Goal: Task Accomplishment & Management: Use online tool/utility

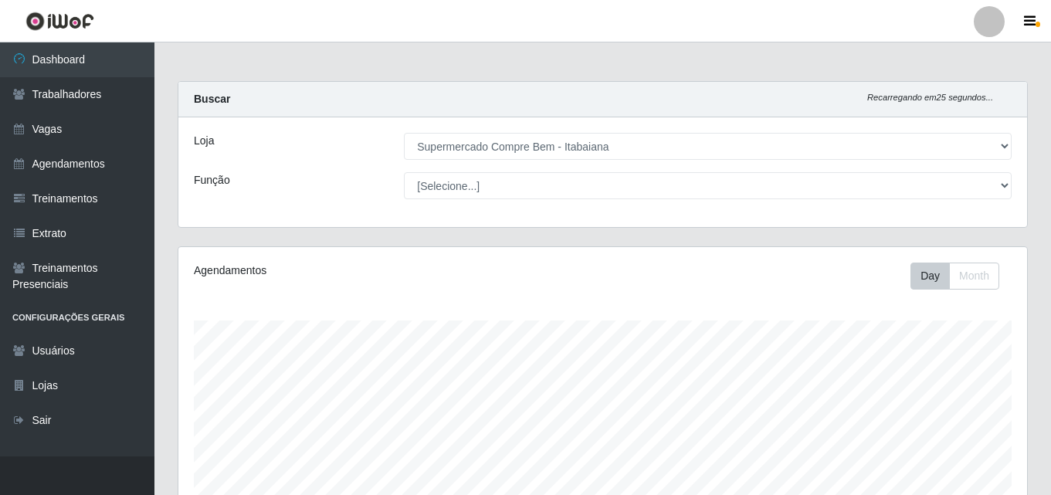
select select "264"
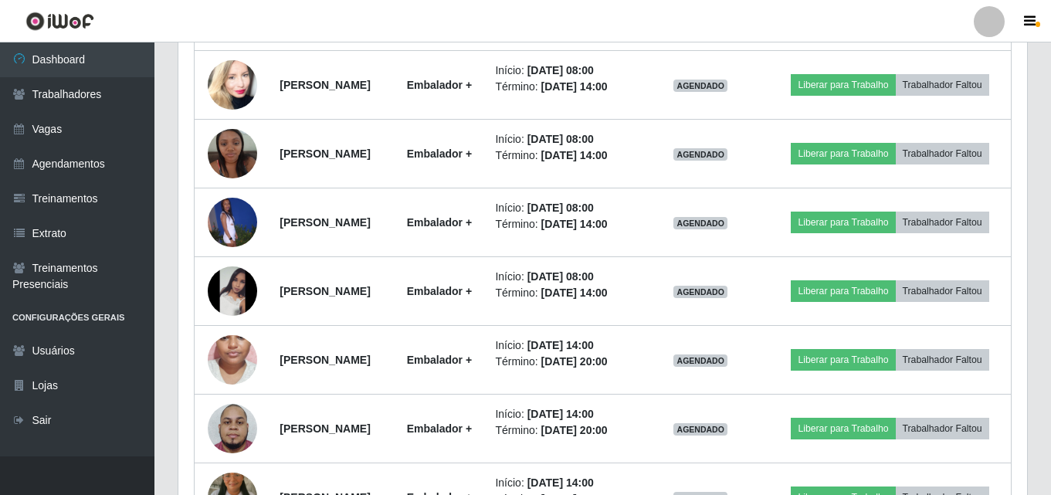
scroll to position [320, 849]
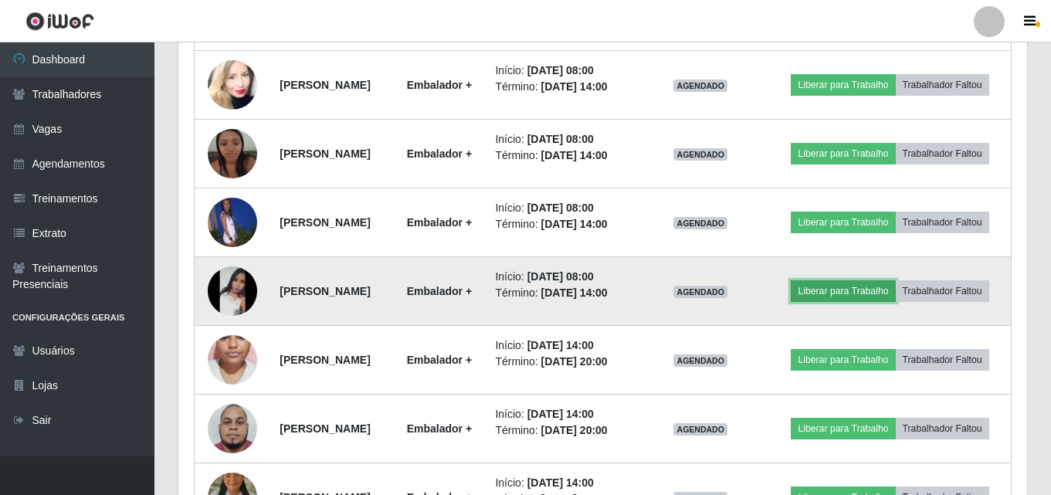
click at [895, 302] on button "Liberar para Trabalho" at bounding box center [843, 291] width 104 height 22
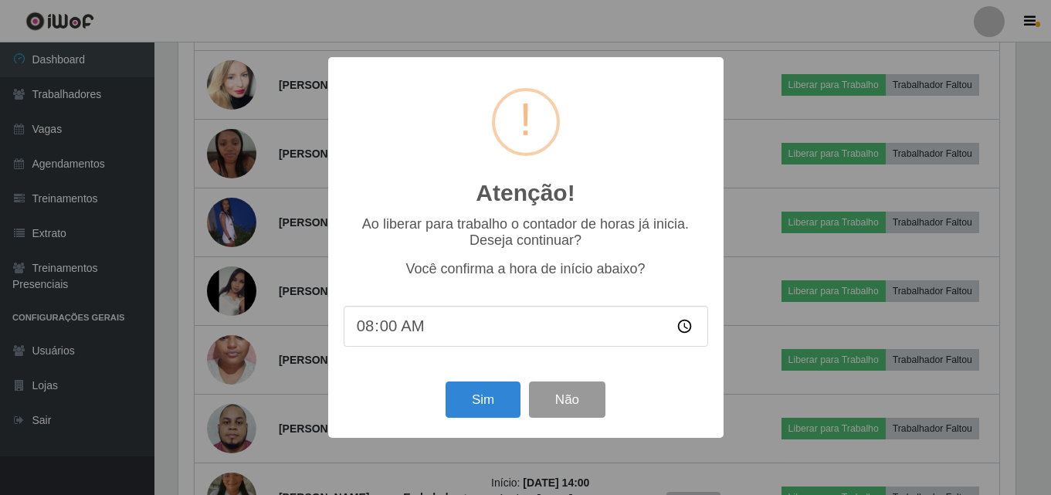
scroll to position [320, 841]
drag, startPoint x: 436, startPoint y: 407, endPoint x: 463, endPoint y: 407, distance: 27.0
click at [436, 408] on div "Sim Não" at bounding box center [527, 400] width 364 height 44
click at [466, 407] on button "Sim" at bounding box center [484, 399] width 75 height 36
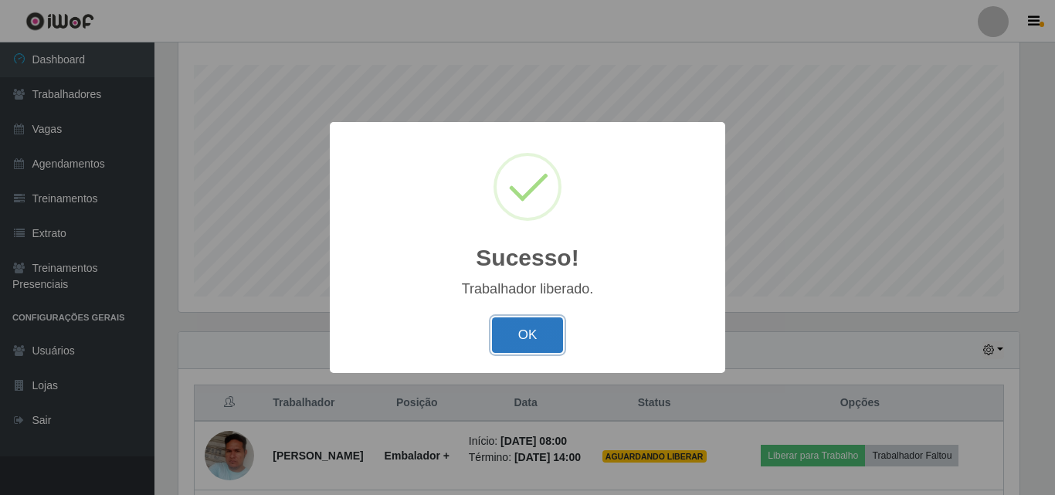
click at [532, 337] on button "OK" at bounding box center [528, 335] width 72 height 36
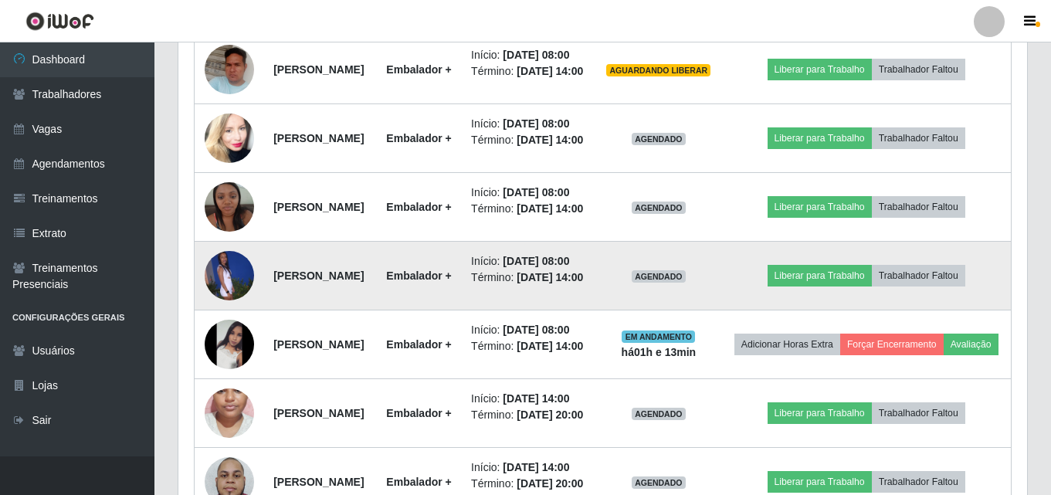
scroll to position [719, 0]
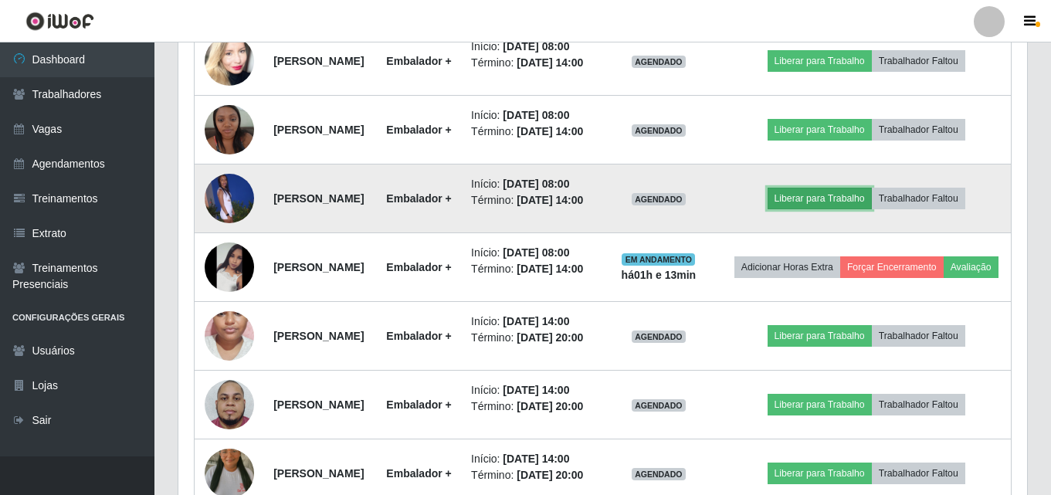
click at [827, 209] on button "Liberar para Trabalho" at bounding box center [820, 199] width 104 height 22
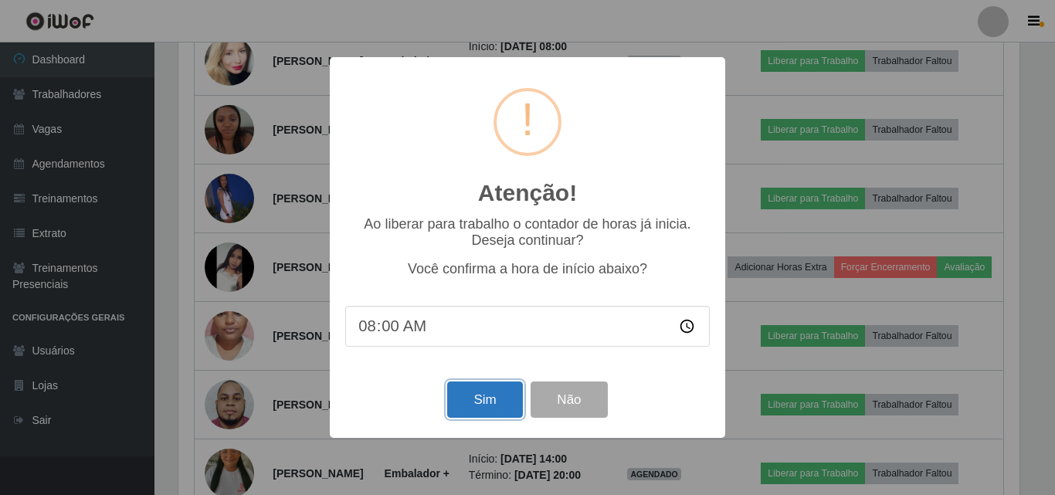
click at [494, 401] on button "Sim" at bounding box center [484, 399] width 75 height 36
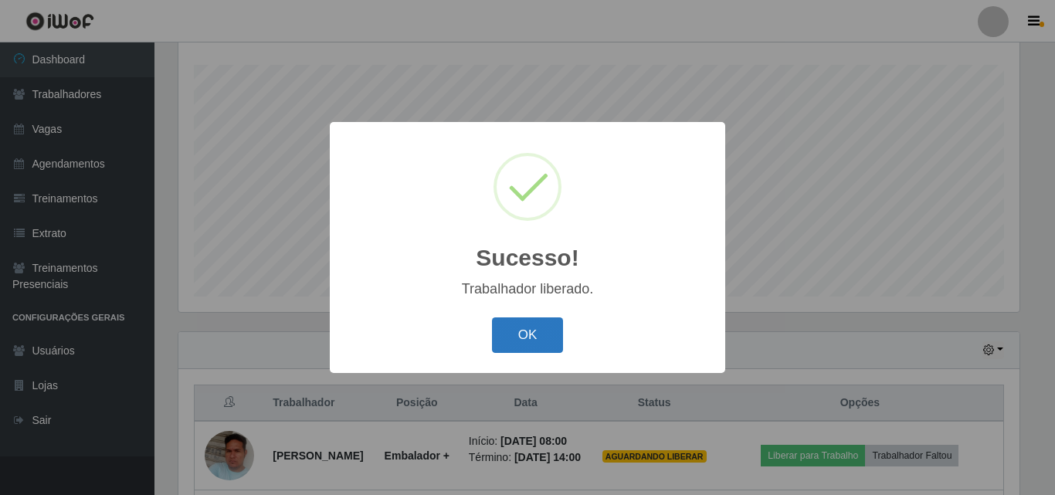
click at [509, 329] on button "OK" at bounding box center [528, 335] width 72 height 36
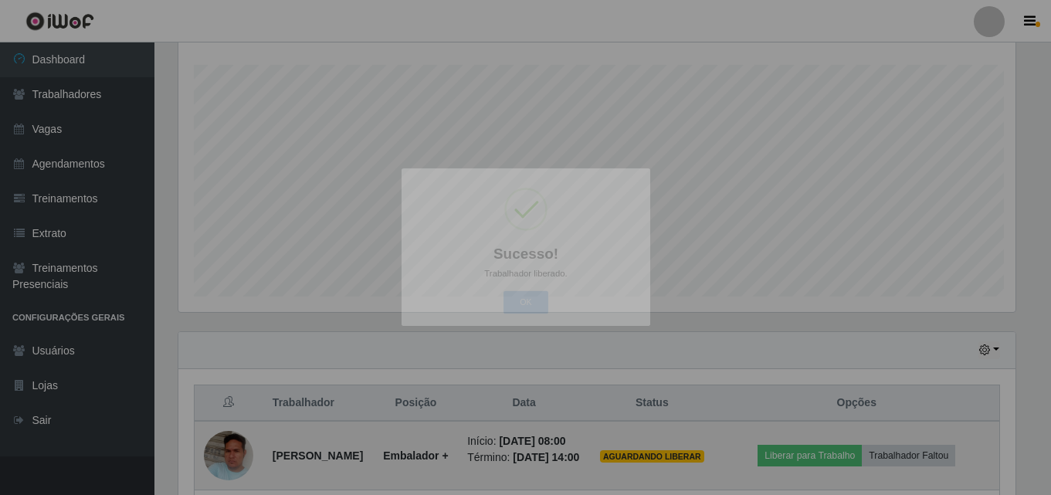
scroll to position [320, 849]
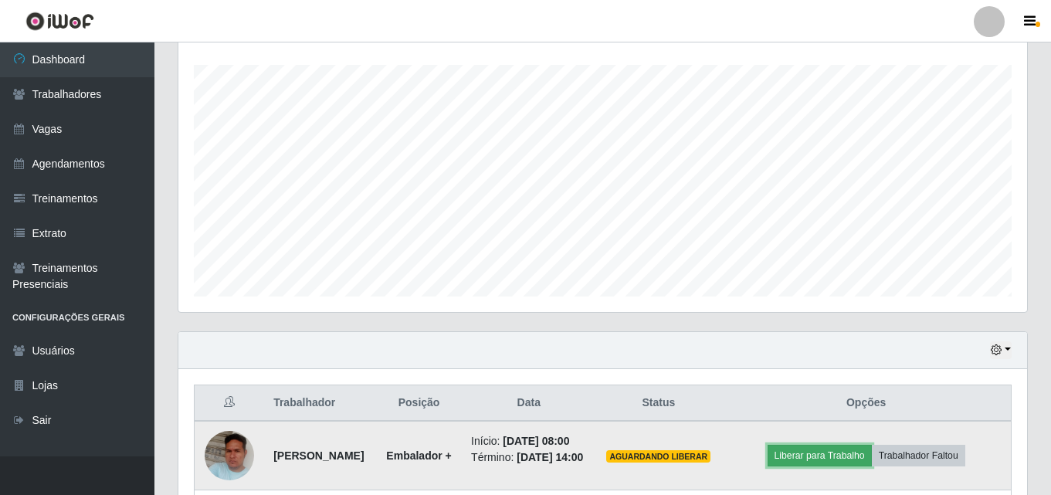
click at [820, 463] on button "Liberar para Trabalho" at bounding box center [820, 456] width 104 height 22
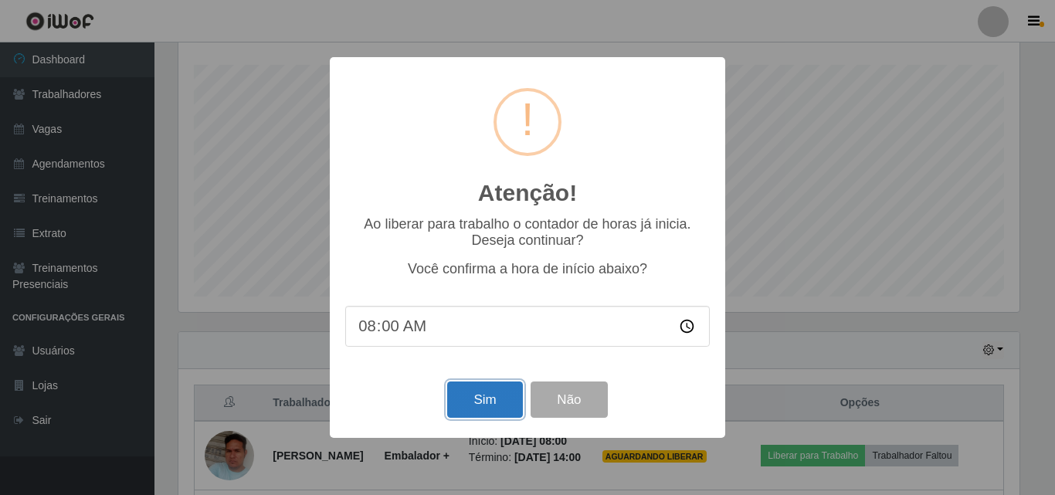
click at [503, 401] on button "Sim" at bounding box center [484, 399] width 75 height 36
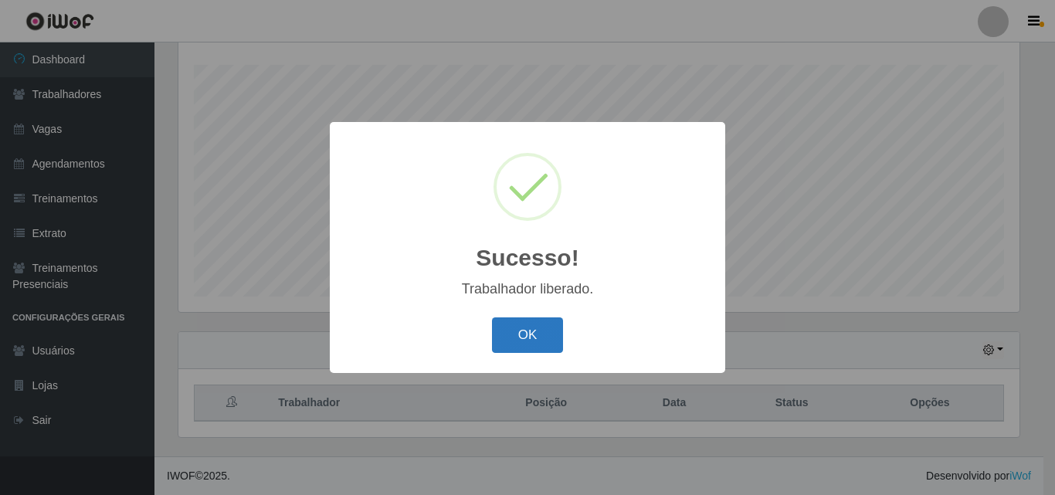
click at [544, 323] on button "OK" at bounding box center [528, 335] width 72 height 36
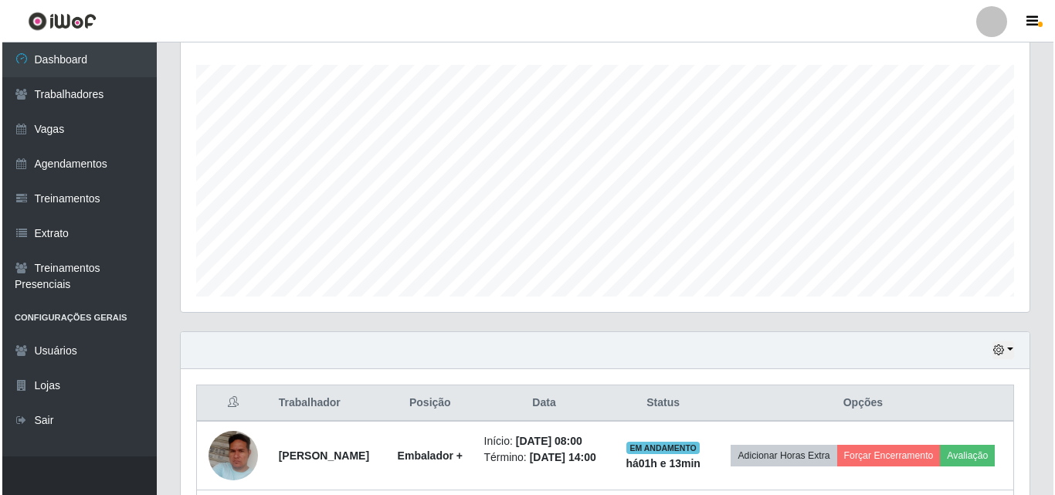
scroll to position [642, 0]
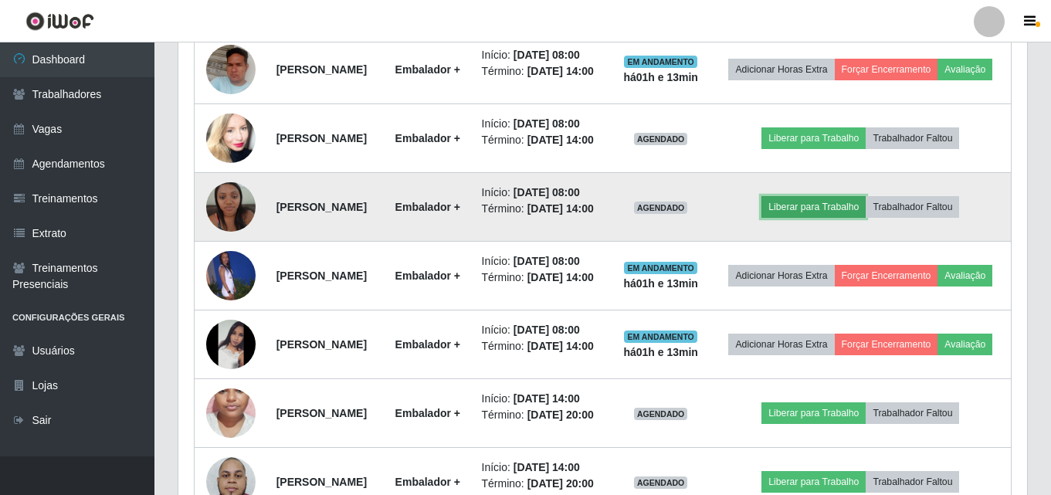
click at [808, 218] on button "Liberar para Trabalho" at bounding box center [813, 207] width 104 height 22
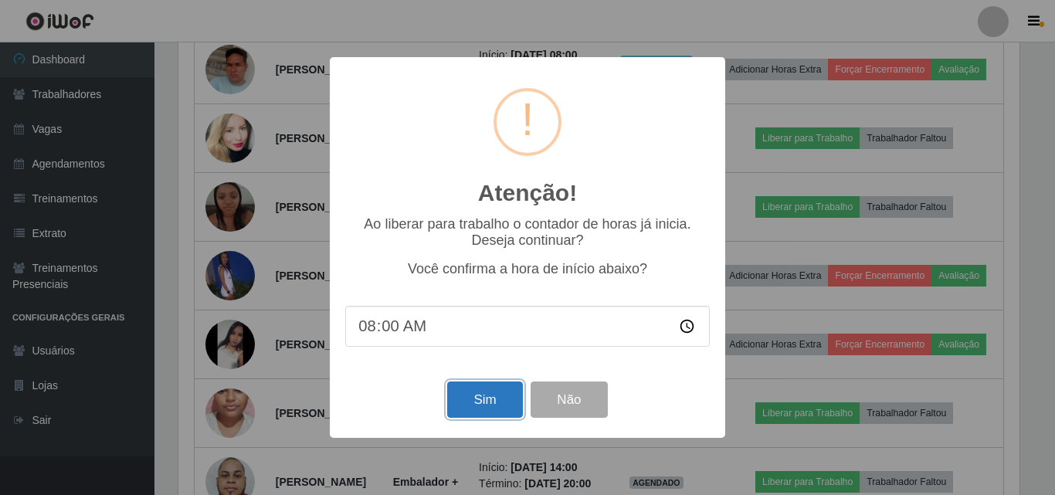
click at [520, 402] on button "Sim" at bounding box center [484, 399] width 75 height 36
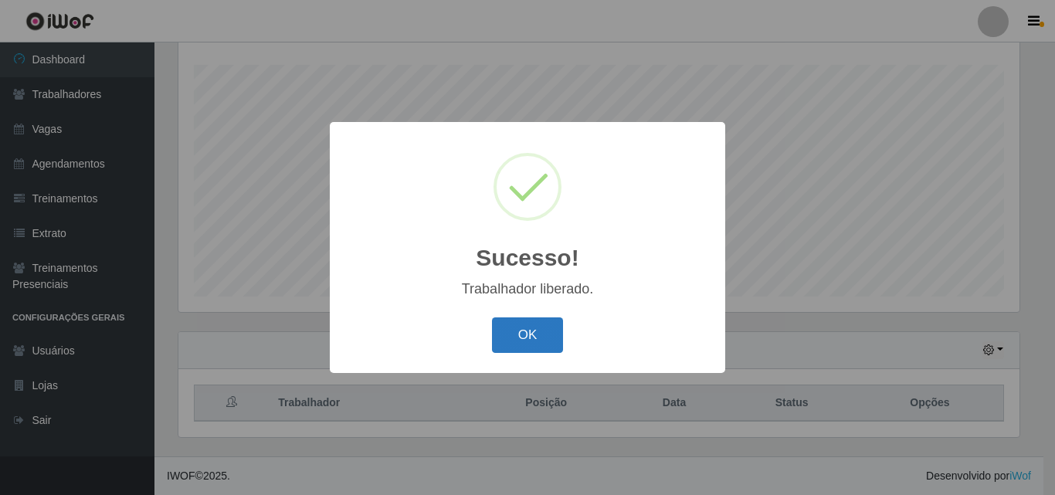
click at [508, 339] on button "OK" at bounding box center [528, 335] width 72 height 36
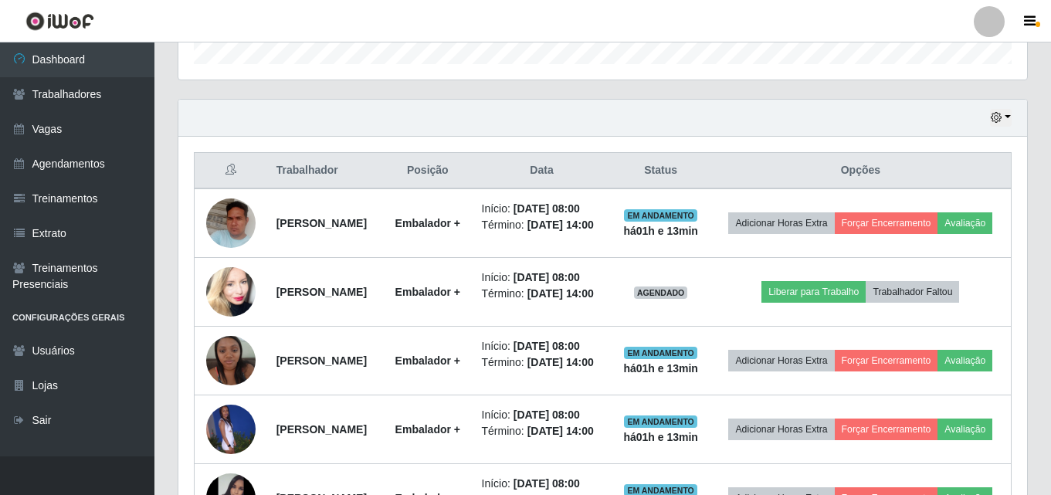
scroll to position [320, 849]
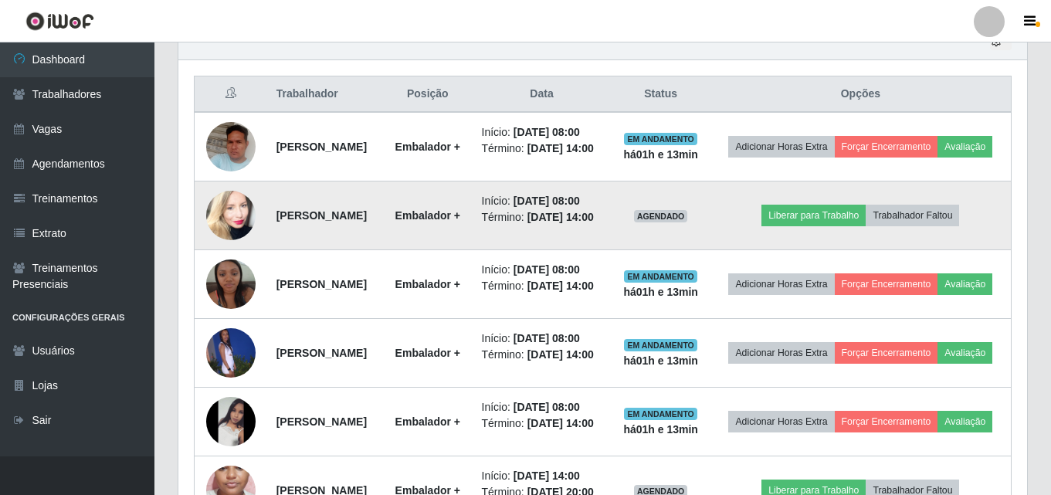
click at [847, 244] on td "Liberar para Trabalho Trabalhador Faltou" at bounding box center [860, 215] width 301 height 69
click at [845, 226] on button "Liberar para Trabalho" at bounding box center [813, 216] width 104 height 22
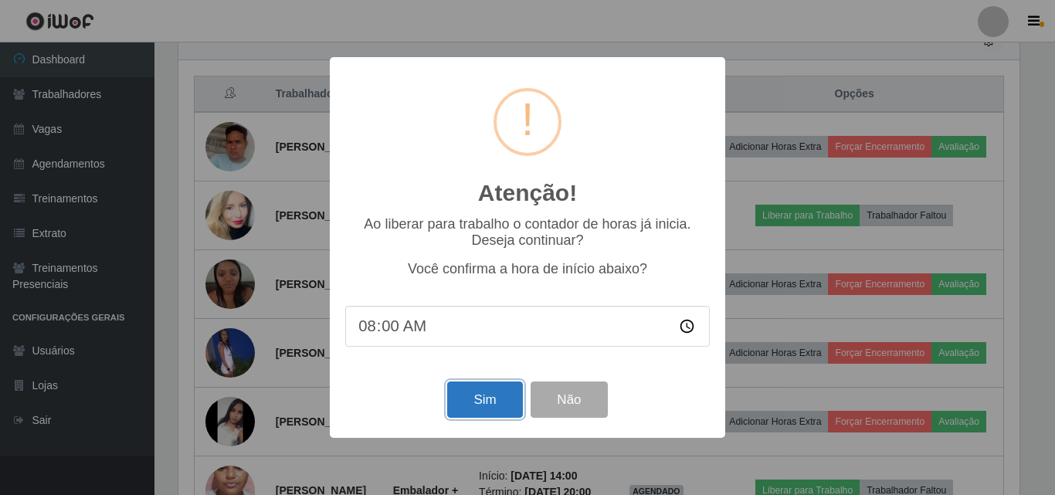
click at [495, 407] on button "Sim" at bounding box center [484, 399] width 75 height 36
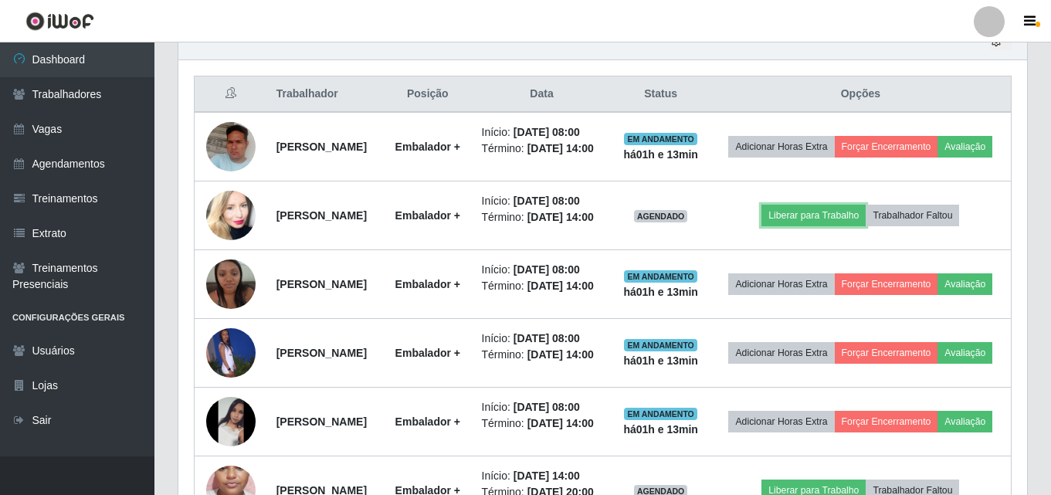
scroll to position [0, 0]
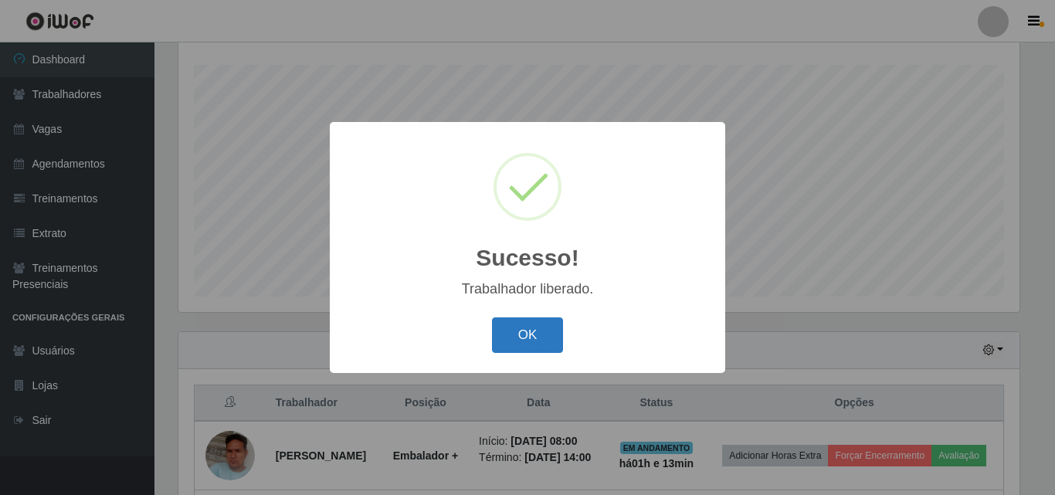
click at [518, 335] on button "OK" at bounding box center [528, 335] width 72 height 36
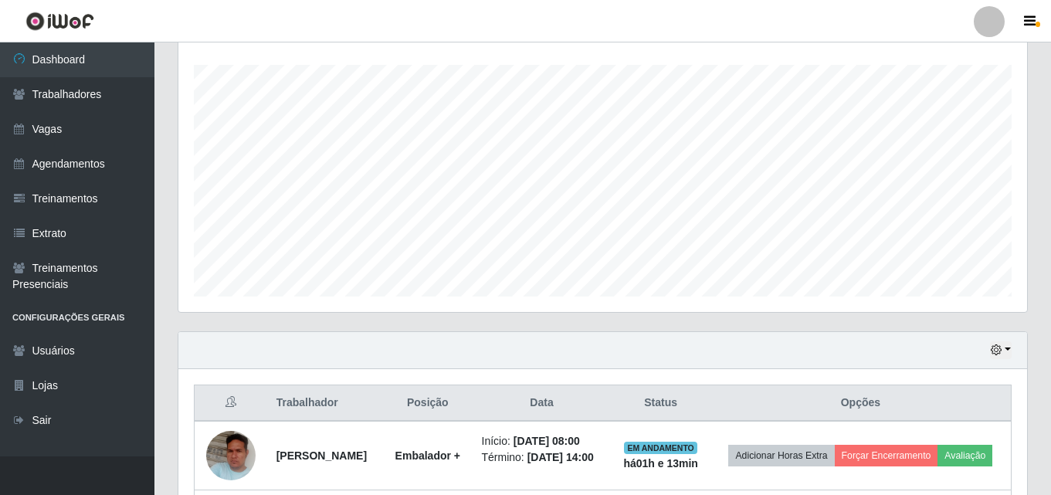
click at [1007, 360] on div "Hoje 1 dia 3 dias 1 Semana Não encerrados" at bounding box center [602, 350] width 849 height 37
click at [1007, 350] on button "button" at bounding box center [1001, 350] width 22 height 18
click at [963, 323] on button "Não encerrados" at bounding box center [950, 325] width 122 height 32
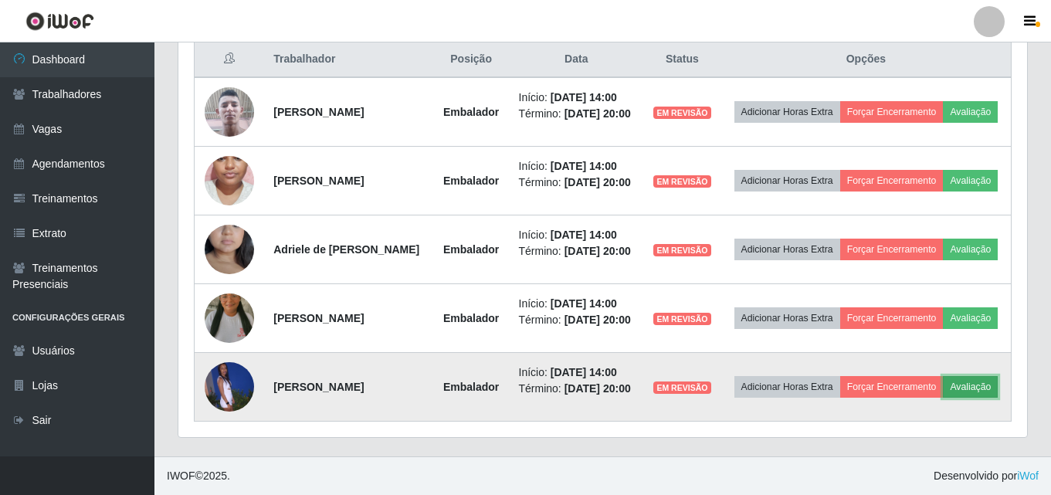
click at [976, 388] on button "Avaliação" at bounding box center [970, 387] width 55 height 22
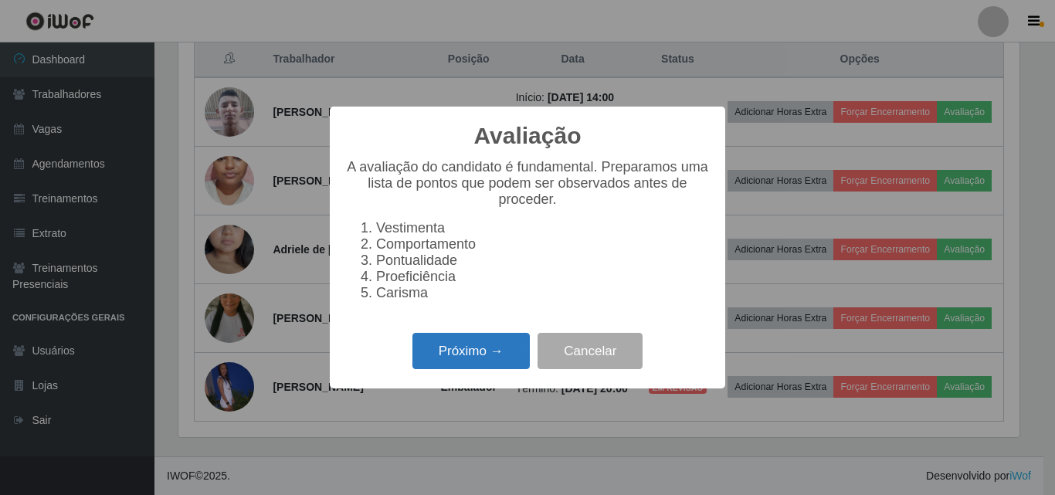
click at [507, 369] on button "Próximo →" at bounding box center [470, 351] width 117 height 36
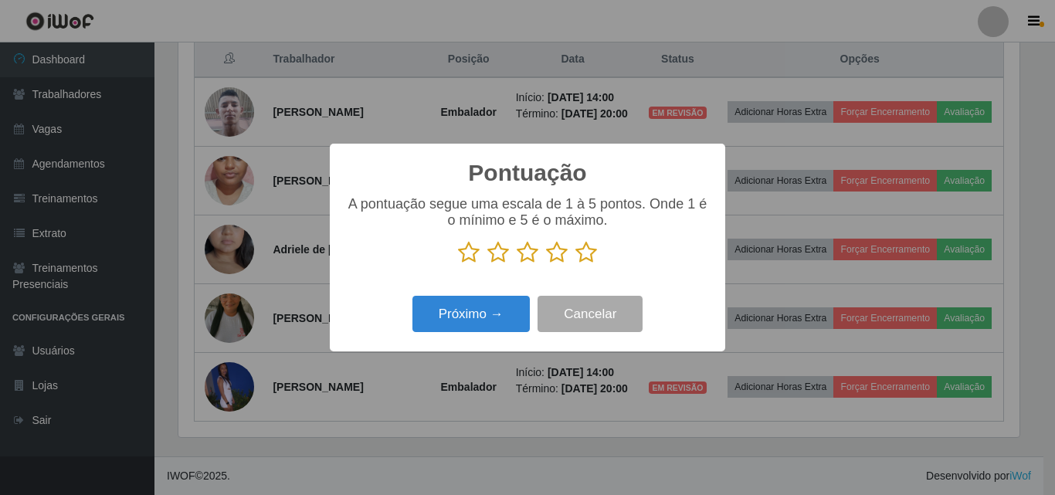
click at [556, 259] on icon at bounding box center [557, 252] width 22 height 23
click at [546, 264] on input "radio" at bounding box center [546, 264] width 0 height 0
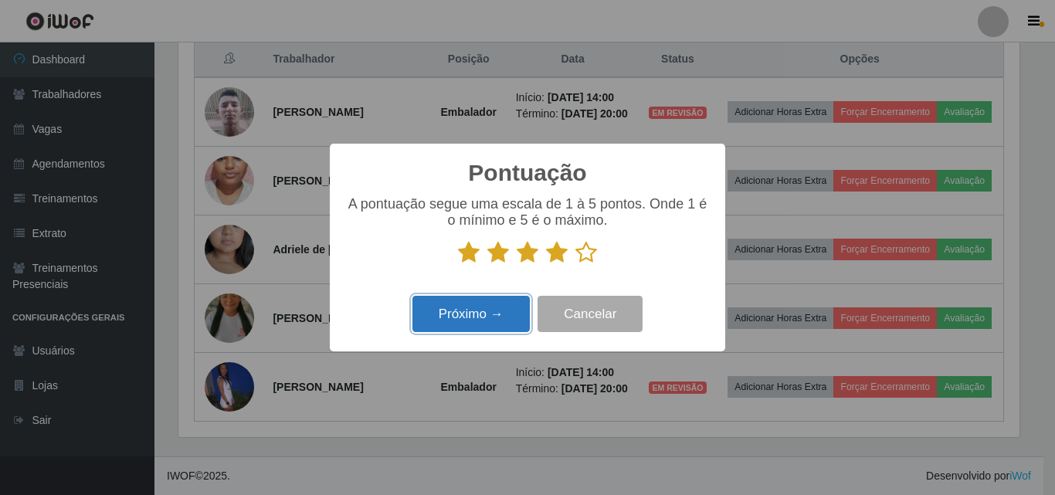
click at [487, 314] on button "Próximo →" at bounding box center [470, 314] width 117 height 36
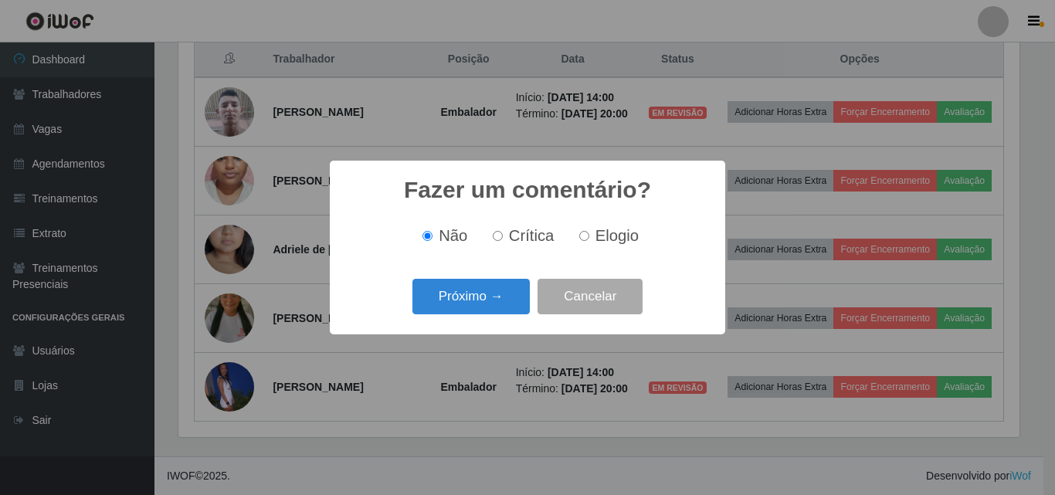
click at [487, 314] on button "Próximo →" at bounding box center [470, 297] width 117 height 36
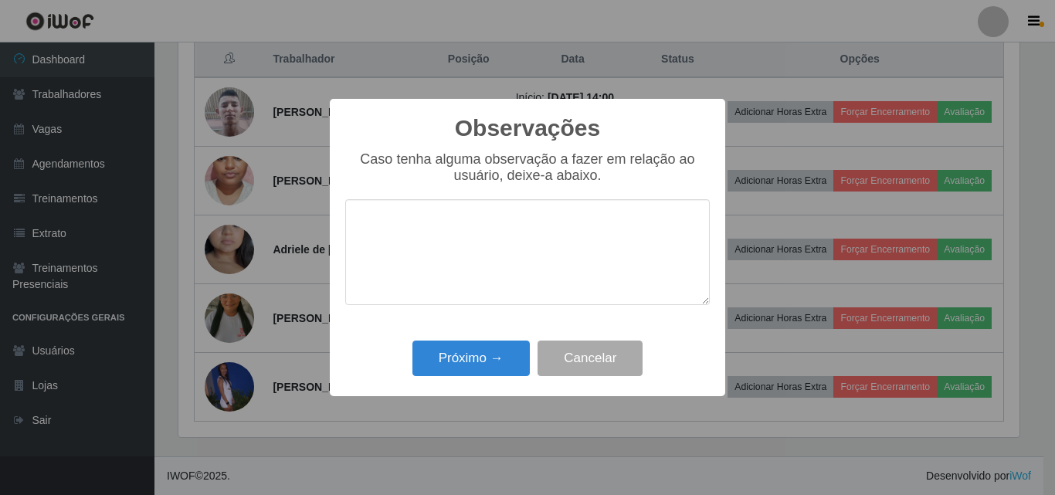
click at [483, 303] on textarea at bounding box center [527, 252] width 364 height 106
click at [485, 354] on button "Próximo →" at bounding box center [470, 359] width 117 height 36
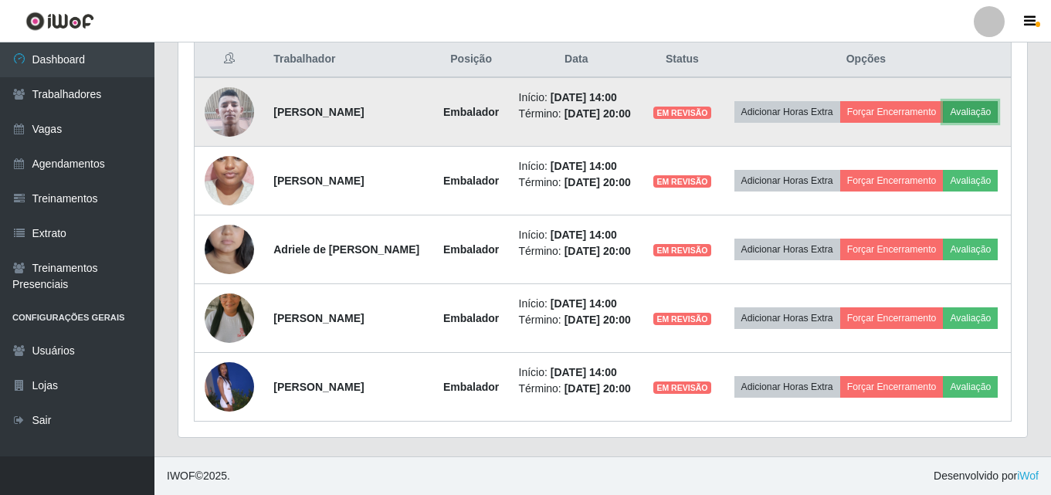
click at [988, 114] on button "Avaliação" at bounding box center [970, 112] width 55 height 22
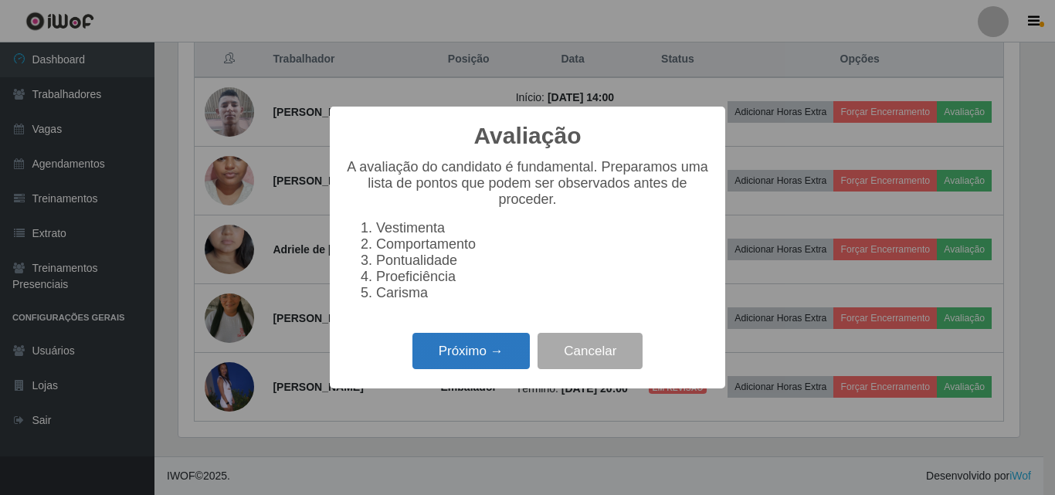
click at [507, 346] on button "Próximo →" at bounding box center [470, 351] width 117 height 36
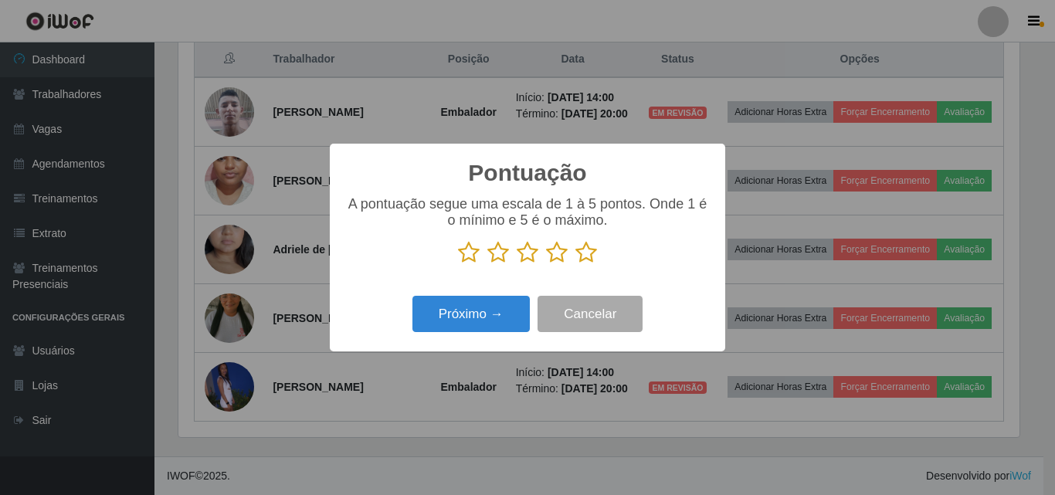
click at [554, 260] on icon at bounding box center [557, 252] width 22 height 23
click at [546, 264] on input "radio" at bounding box center [546, 264] width 0 height 0
drag, startPoint x: 498, startPoint y: 296, endPoint x: 485, endPoint y: 311, distance: 20.3
click at [495, 298] on div "Próximo → Cancelar" at bounding box center [527, 314] width 364 height 44
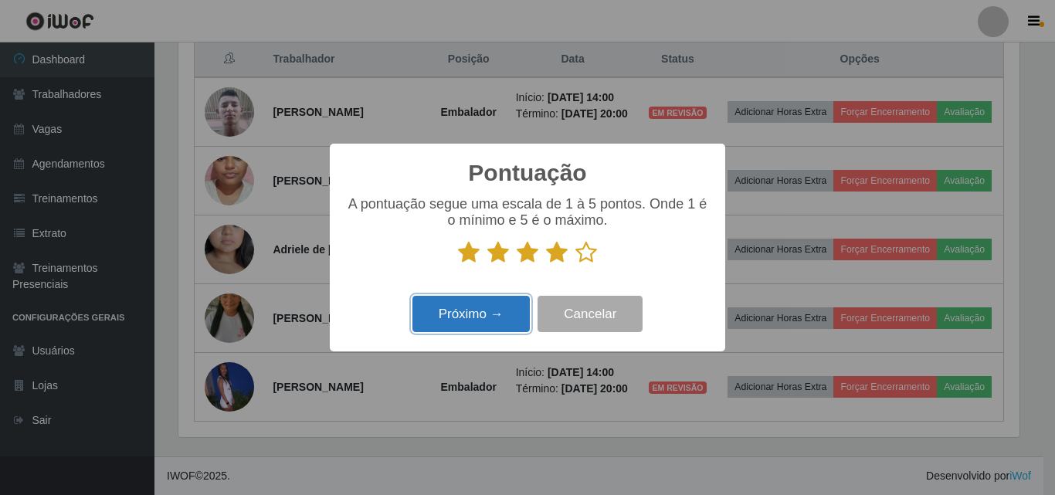
click at [484, 312] on button "Próximo →" at bounding box center [470, 314] width 117 height 36
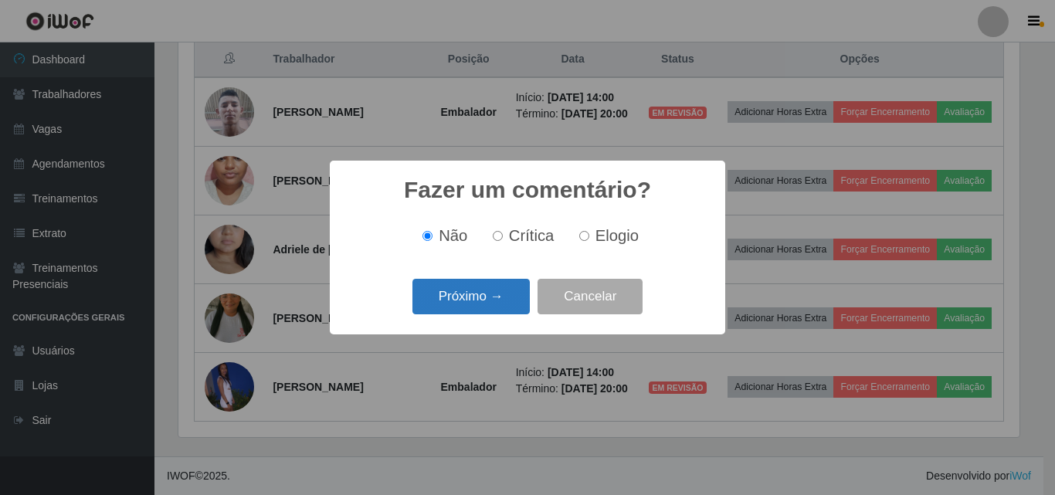
click at [484, 310] on button "Próximo →" at bounding box center [470, 297] width 117 height 36
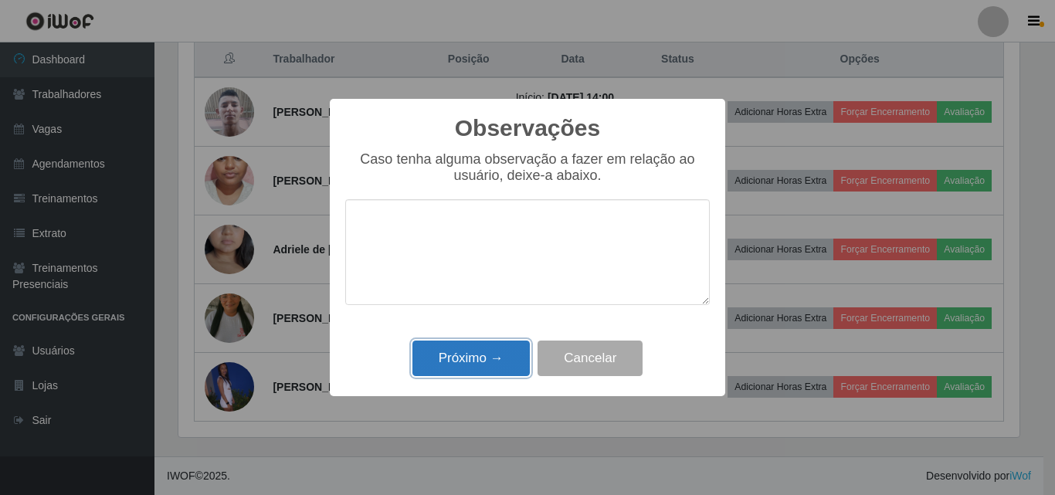
click at [478, 354] on button "Próximo →" at bounding box center [470, 359] width 117 height 36
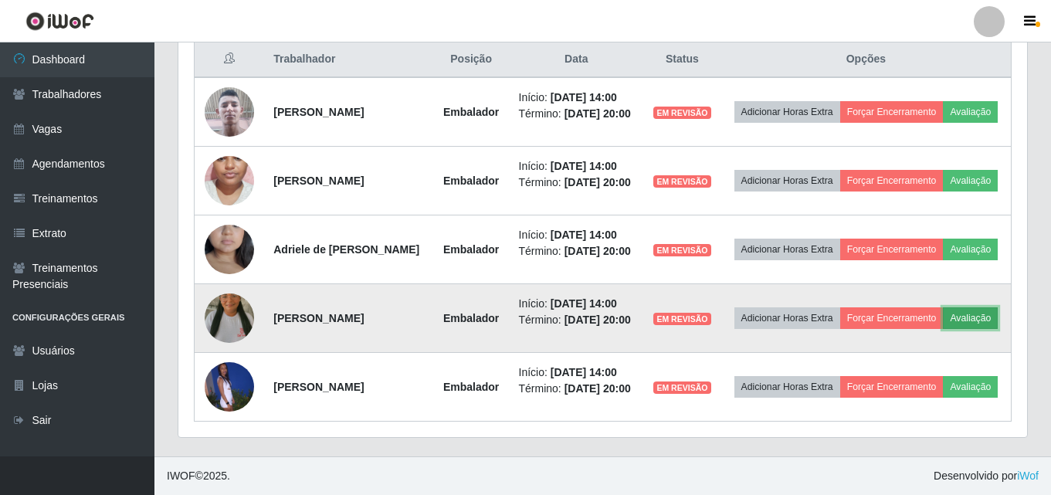
click at [970, 327] on button "Avaliação" at bounding box center [970, 318] width 55 height 22
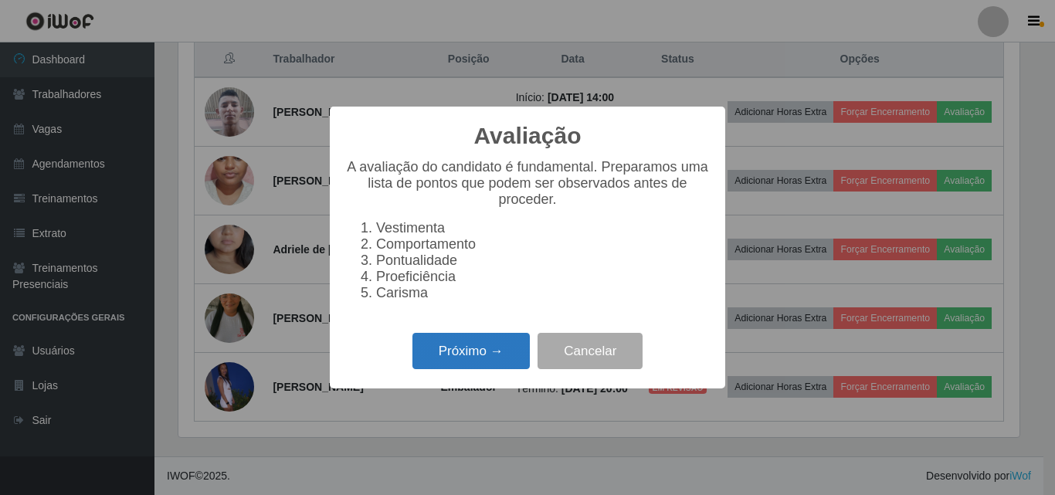
click at [476, 364] on button "Próximo →" at bounding box center [470, 351] width 117 height 36
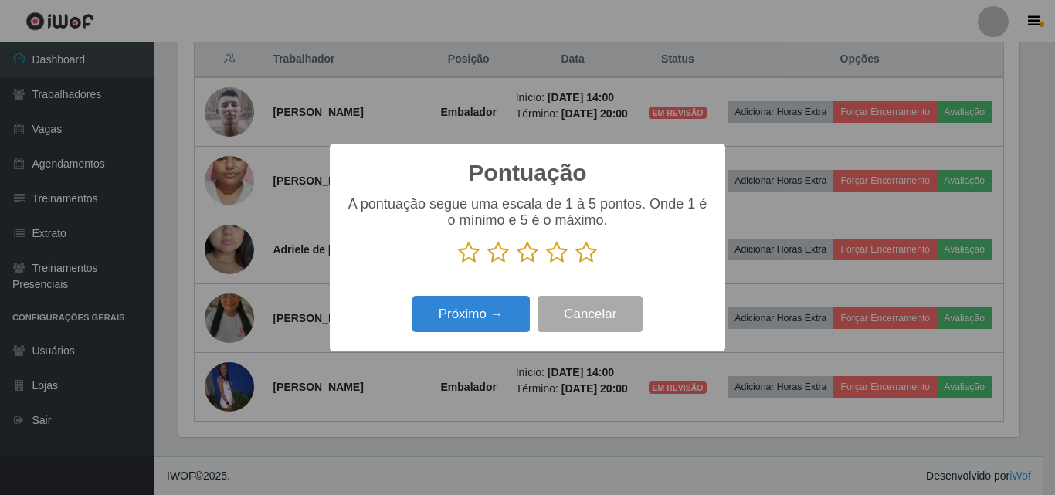
click at [555, 262] on icon at bounding box center [557, 252] width 22 height 23
click at [546, 264] on input "radio" at bounding box center [546, 264] width 0 height 0
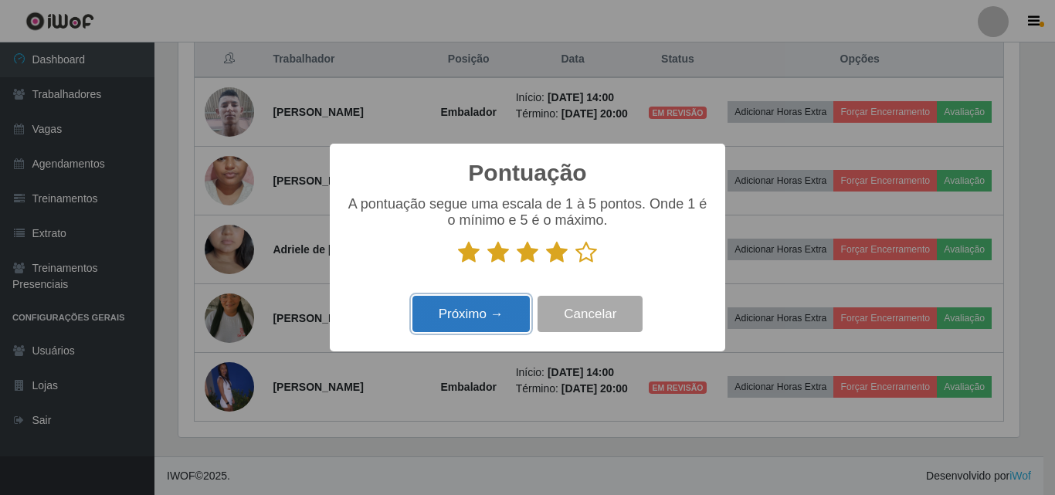
click at [503, 301] on button "Próximo →" at bounding box center [470, 314] width 117 height 36
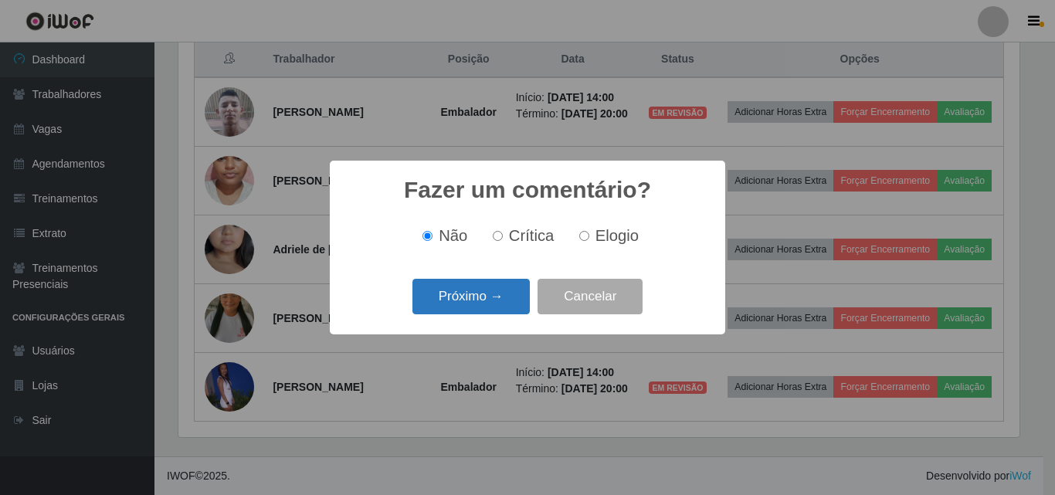
click at [483, 300] on button "Próximo →" at bounding box center [470, 297] width 117 height 36
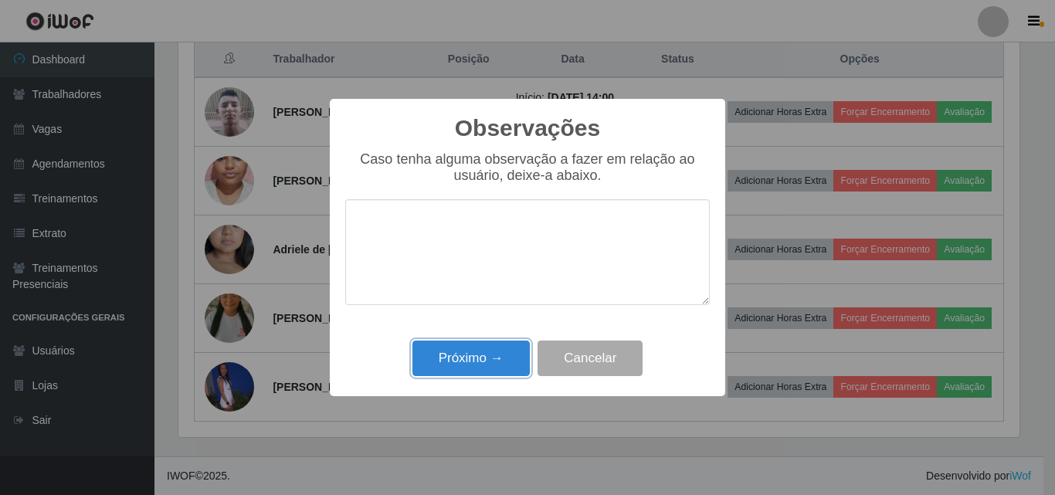
drag, startPoint x: 486, startPoint y: 371, endPoint x: 748, endPoint y: 269, distance: 281.6
click at [491, 369] on button "Próximo →" at bounding box center [470, 359] width 117 height 36
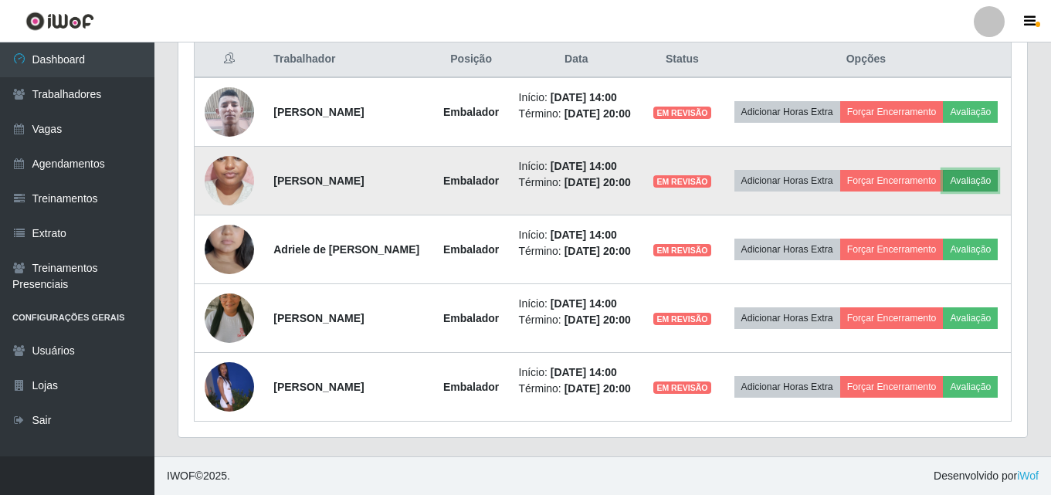
click at [975, 178] on button "Avaliação" at bounding box center [970, 181] width 55 height 22
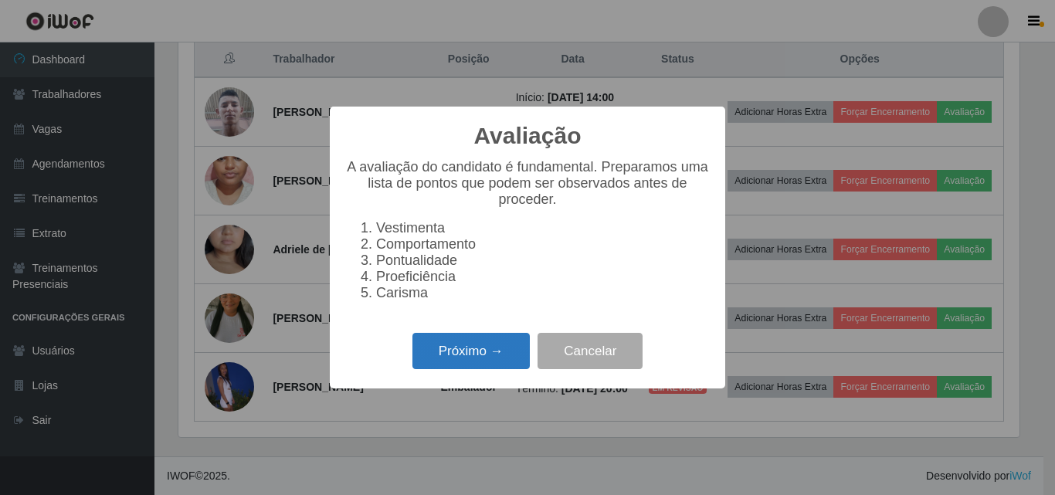
click at [497, 357] on button "Próximo →" at bounding box center [470, 351] width 117 height 36
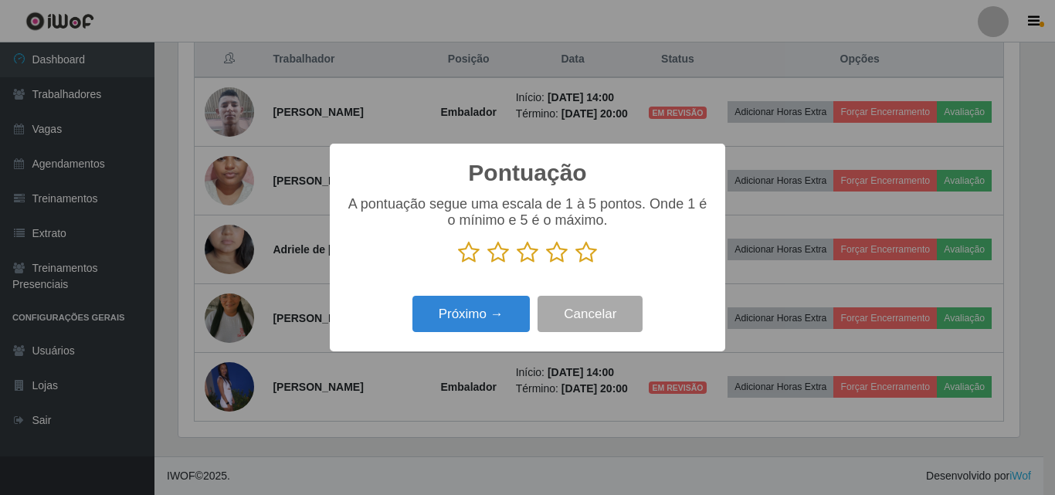
click at [557, 251] on icon at bounding box center [557, 252] width 22 height 23
click at [546, 264] on input "radio" at bounding box center [546, 264] width 0 height 0
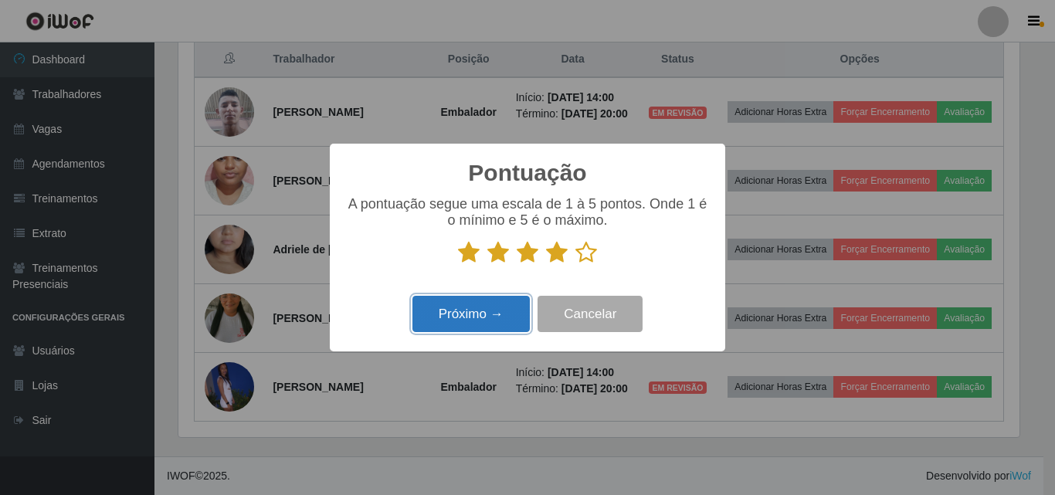
click at [503, 314] on button "Próximo →" at bounding box center [470, 314] width 117 height 36
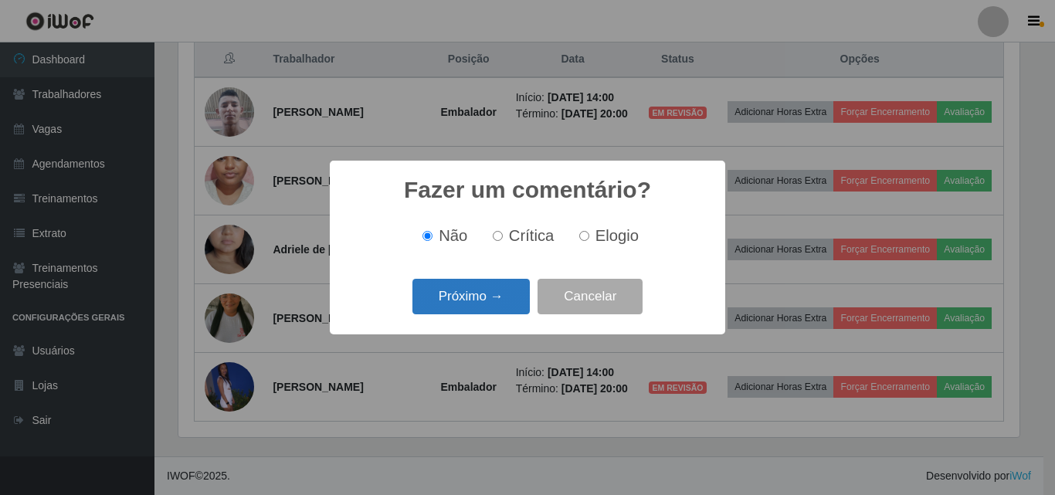
click at [494, 295] on button "Próximo →" at bounding box center [470, 297] width 117 height 36
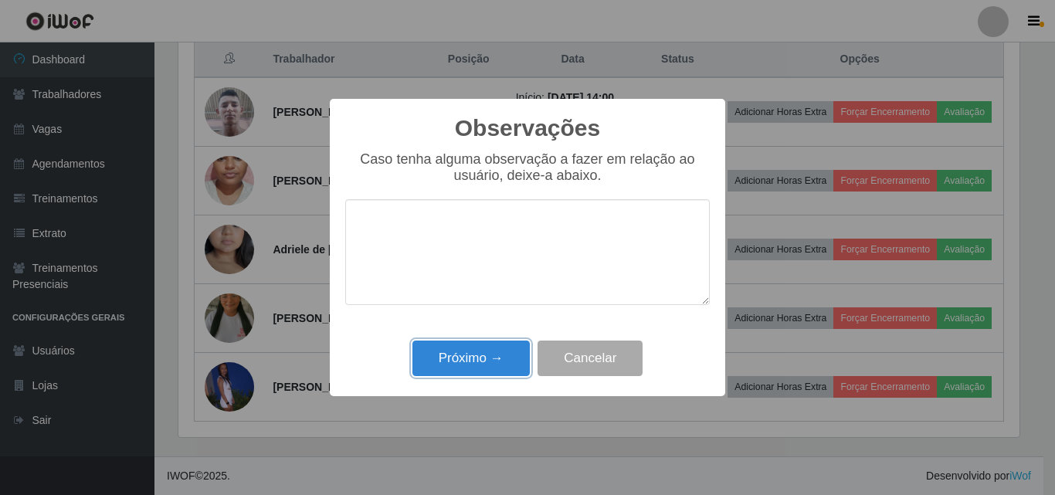
drag, startPoint x: 488, startPoint y: 357, endPoint x: 946, endPoint y: 312, distance: 460.1
click at [622, 341] on div "Próximo → Cancelar" at bounding box center [527, 358] width 364 height 44
click at [490, 352] on button "Próximo →" at bounding box center [470, 359] width 117 height 36
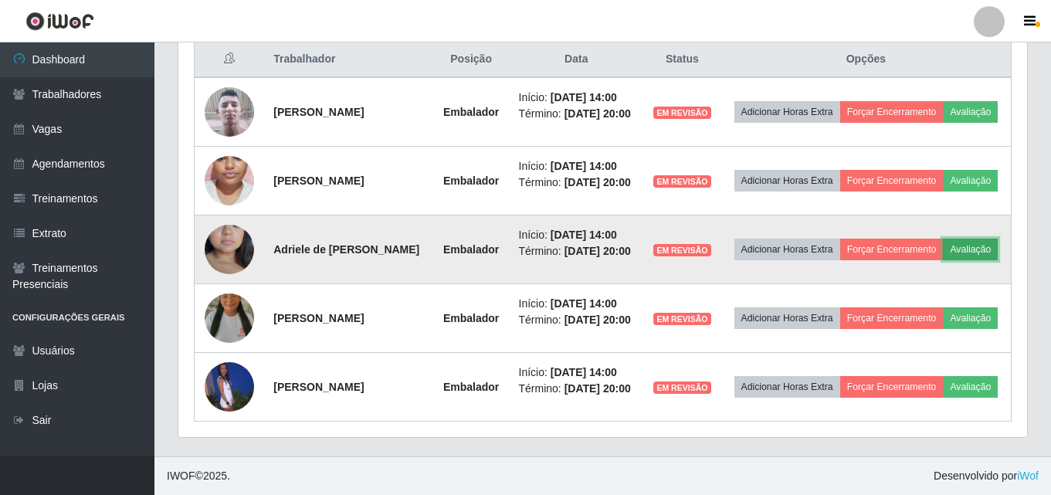
click at [987, 250] on button "Avaliação" at bounding box center [970, 250] width 55 height 22
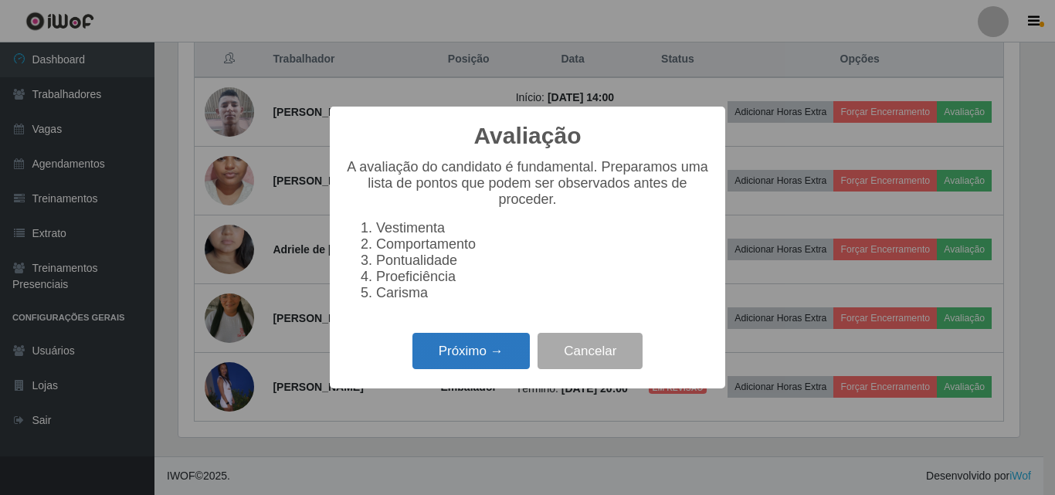
drag, startPoint x: 503, startPoint y: 337, endPoint x: 493, endPoint y: 345, distance: 12.7
click at [499, 340] on div "Próximo → Cancelar" at bounding box center [527, 351] width 364 height 44
click at [493, 344] on button "Próximo →" at bounding box center [470, 351] width 117 height 36
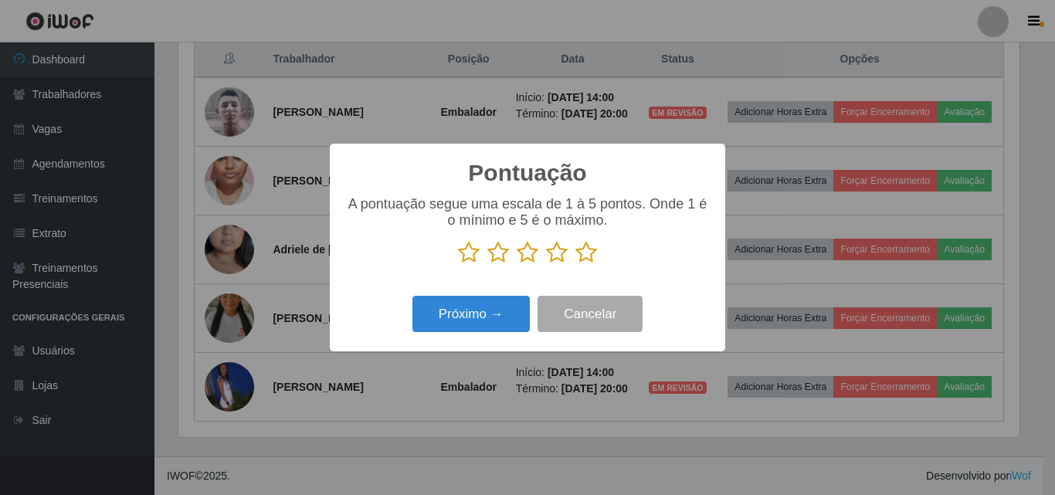
click at [563, 256] on icon at bounding box center [557, 252] width 22 height 23
click at [546, 264] on input "radio" at bounding box center [546, 264] width 0 height 0
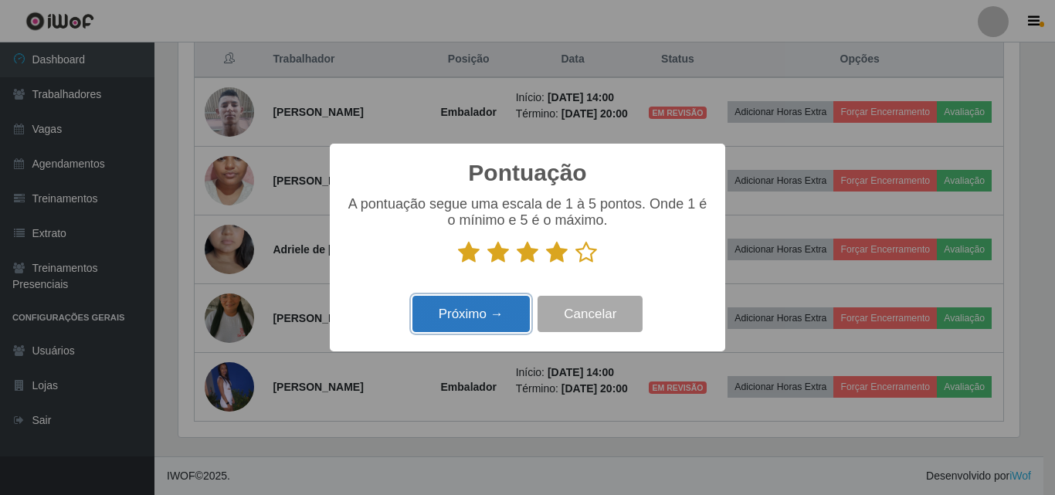
drag, startPoint x: 479, startPoint y: 299, endPoint x: 469, endPoint y: 317, distance: 20.7
click at [469, 317] on button "Próximo →" at bounding box center [470, 314] width 117 height 36
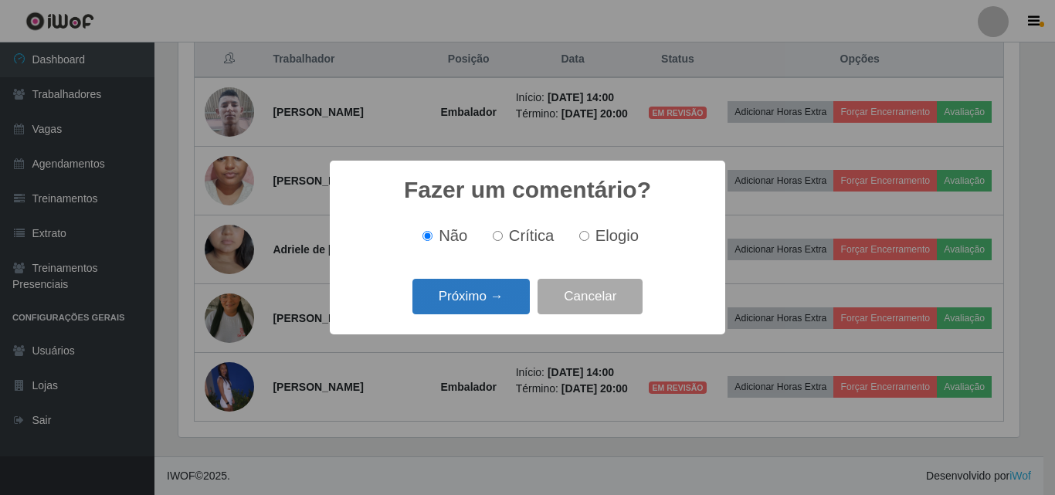
click at [462, 310] on button "Próximo →" at bounding box center [470, 297] width 117 height 36
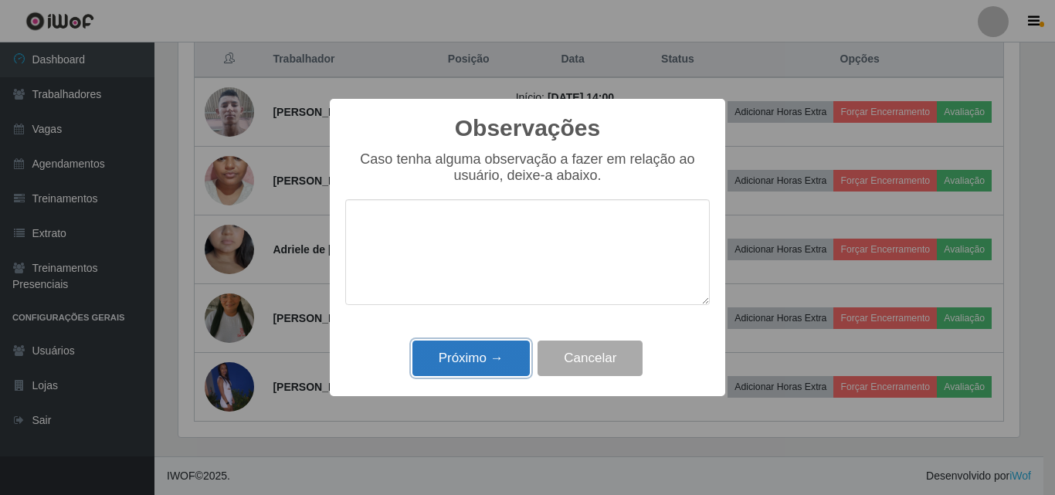
click at [453, 362] on button "Próximo →" at bounding box center [470, 359] width 117 height 36
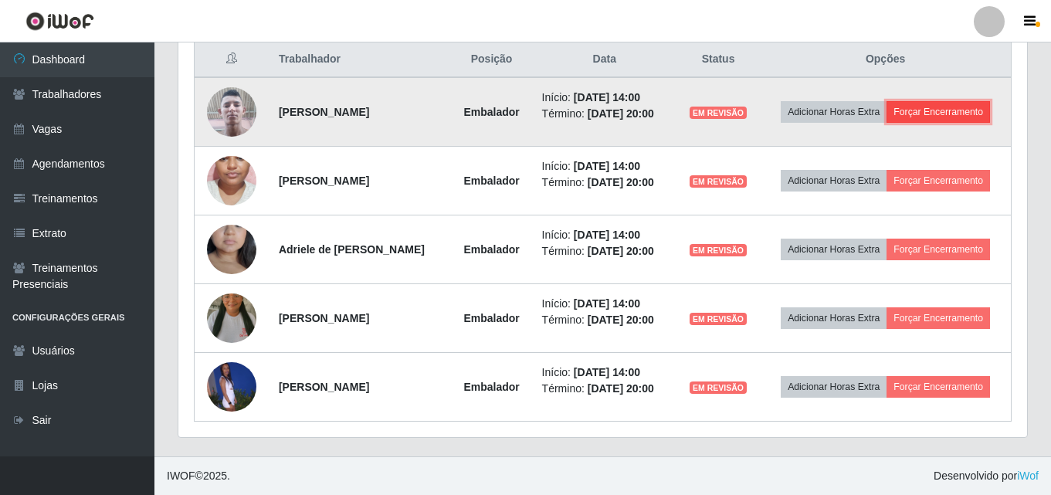
click at [915, 117] on button "Forçar Encerramento" at bounding box center [937, 112] width 103 height 22
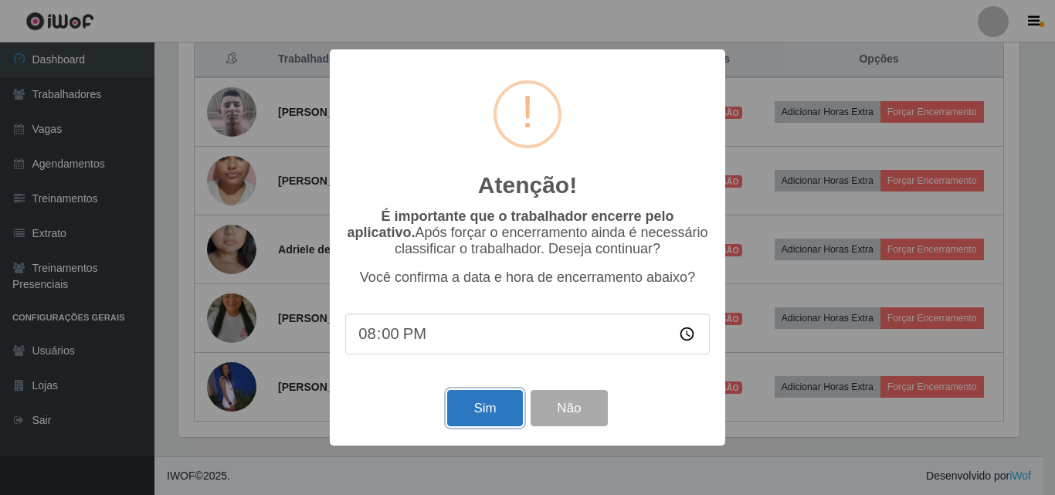
click at [498, 417] on button "Sim" at bounding box center [484, 408] width 75 height 36
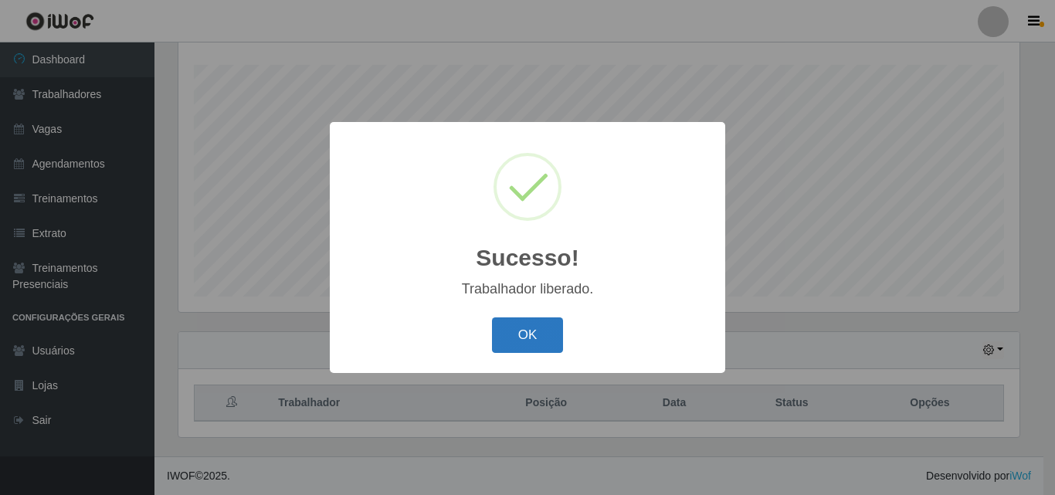
click at [524, 348] on button "OK" at bounding box center [528, 335] width 72 height 36
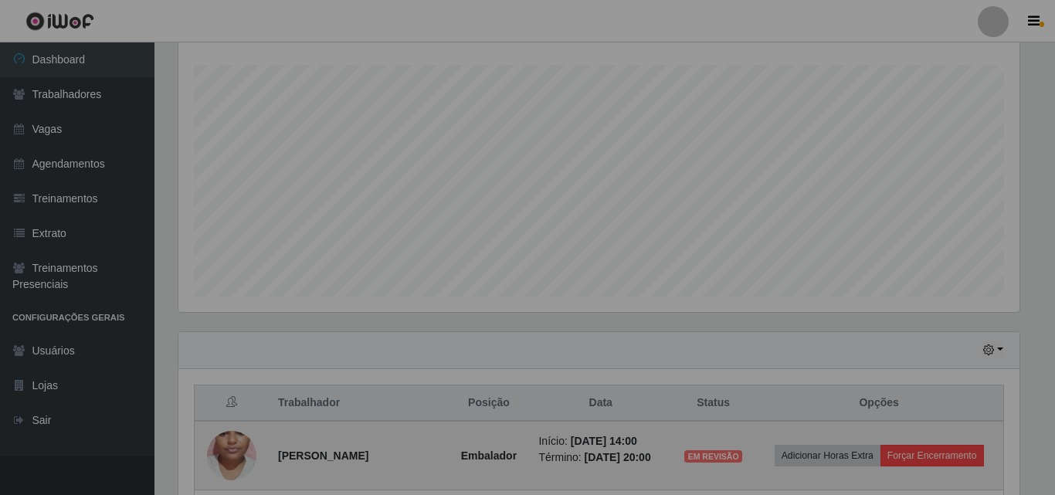
scroll to position [320, 849]
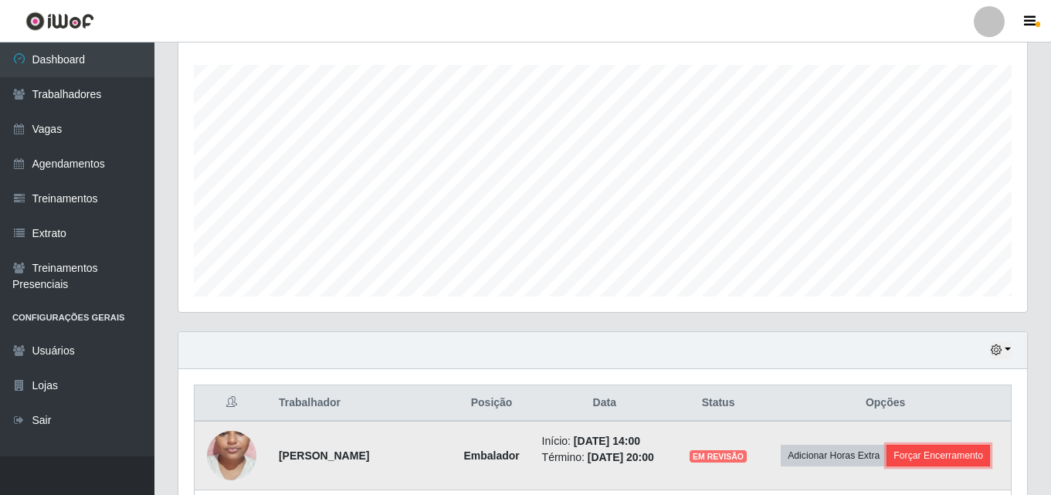
click at [946, 452] on button "Forçar Encerramento" at bounding box center [937, 456] width 103 height 22
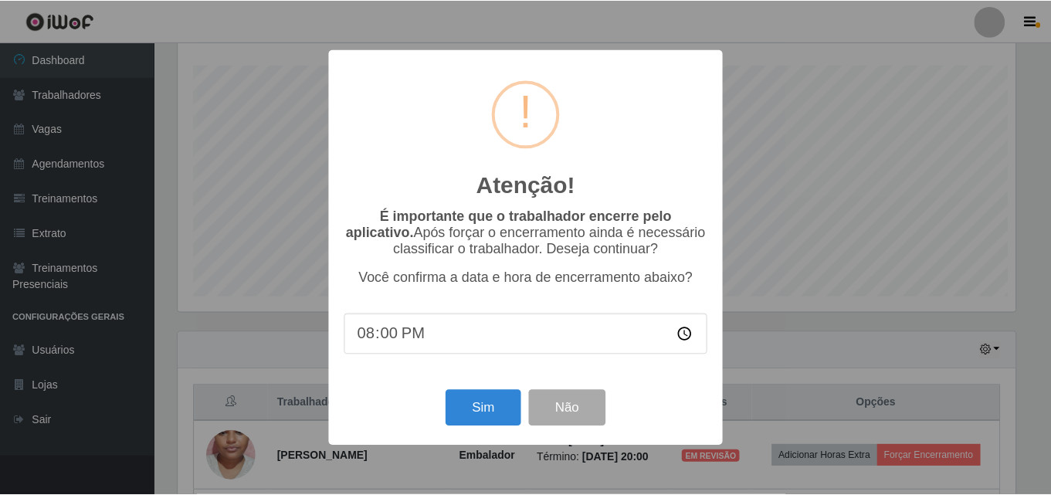
scroll to position [320, 841]
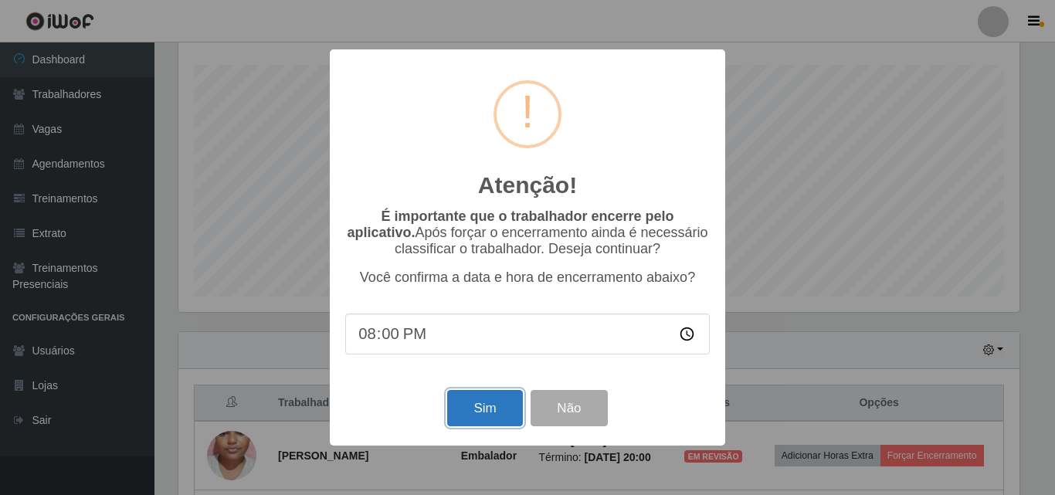
click at [492, 419] on button "Sim" at bounding box center [484, 408] width 75 height 36
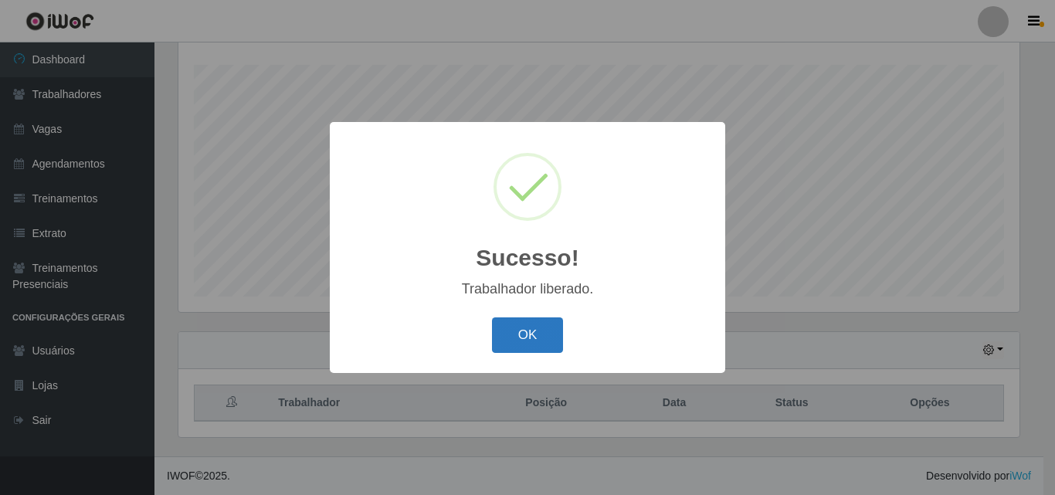
click at [515, 337] on button "OK" at bounding box center [528, 335] width 72 height 36
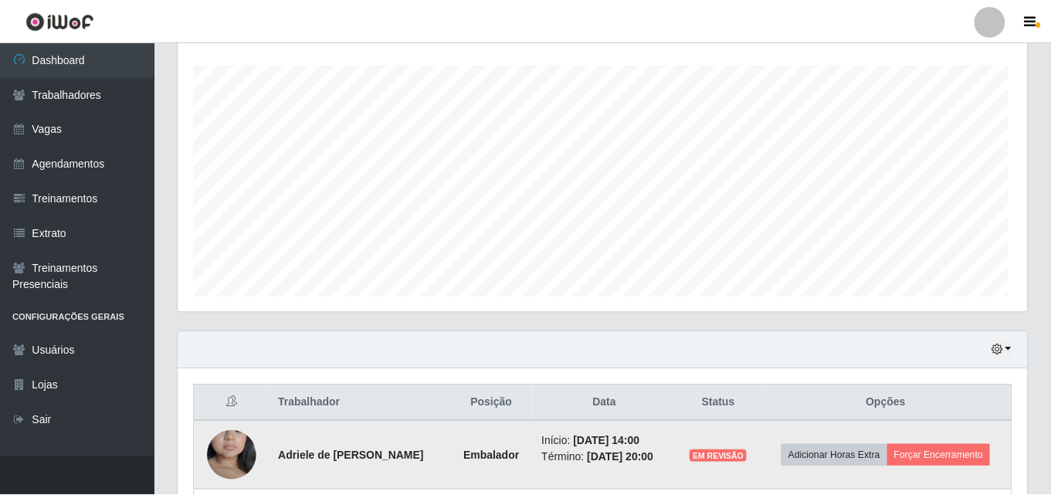
scroll to position [320, 849]
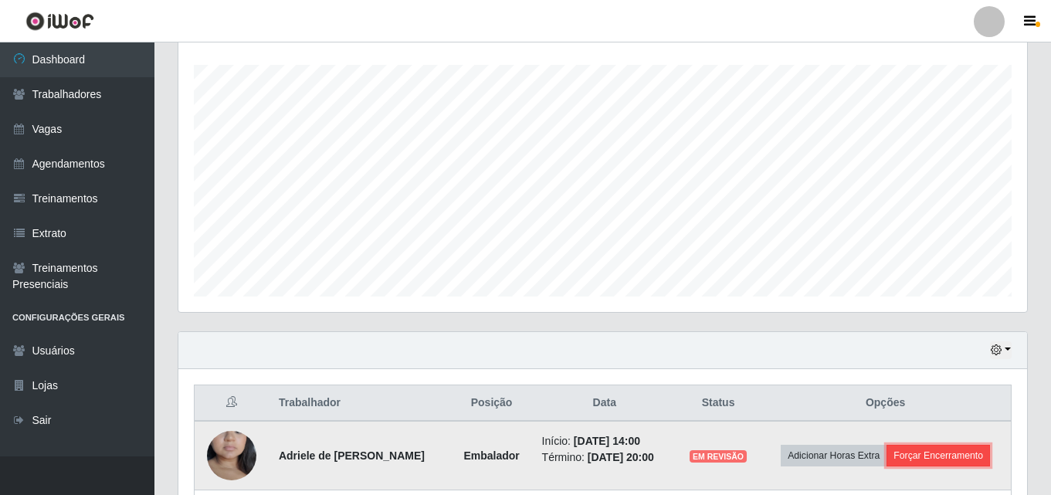
click at [941, 460] on button "Forçar Encerramento" at bounding box center [937, 456] width 103 height 22
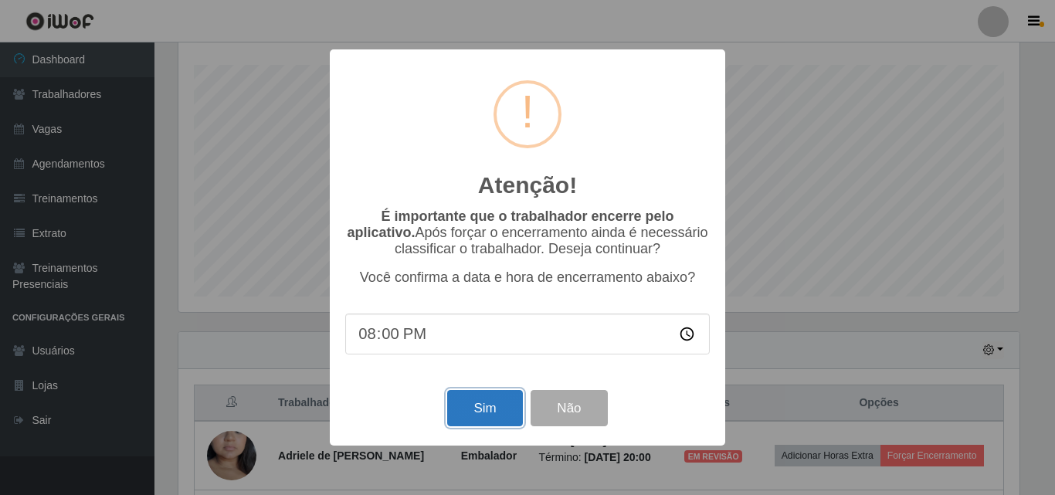
click at [492, 415] on button "Sim" at bounding box center [484, 408] width 75 height 36
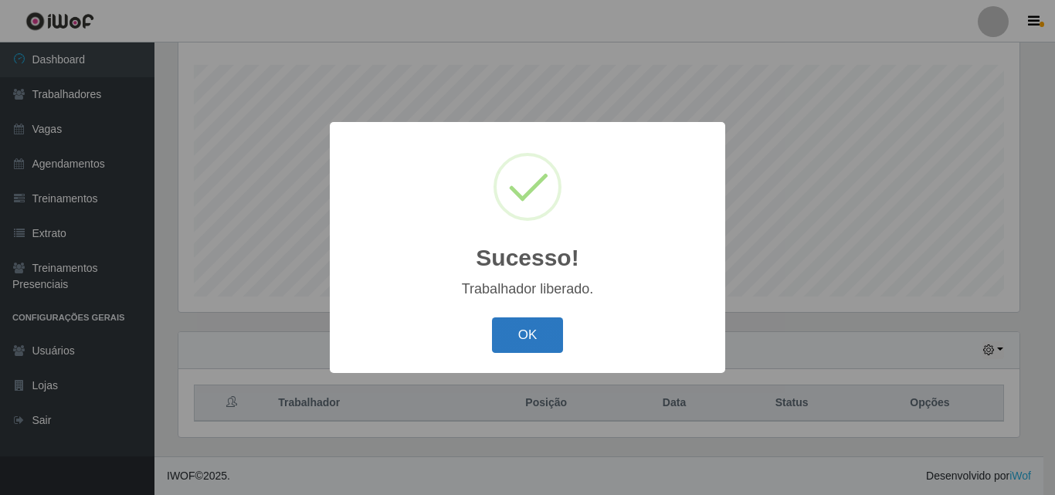
click at [551, 326] on button "OK" at bounding box center [528, 335] width 72 height 36
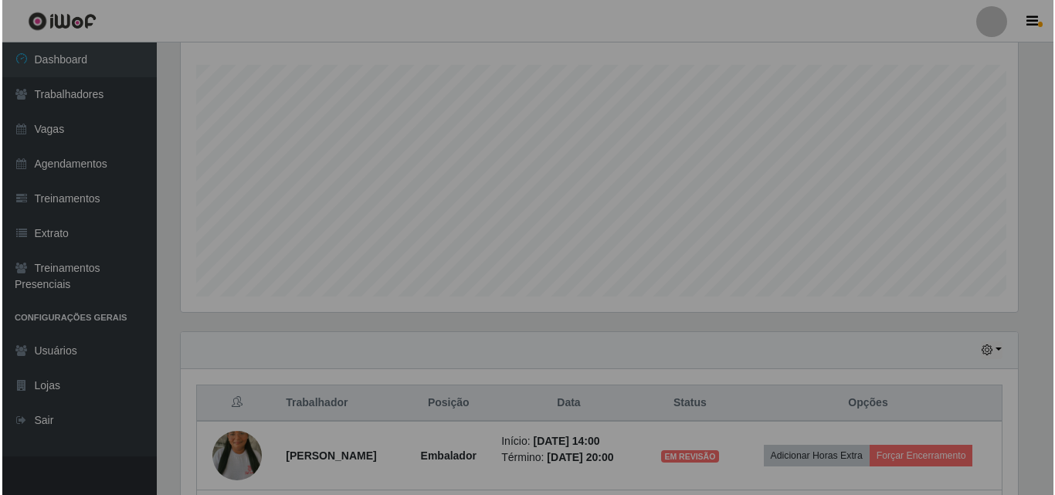
scroll to position [320, 849]
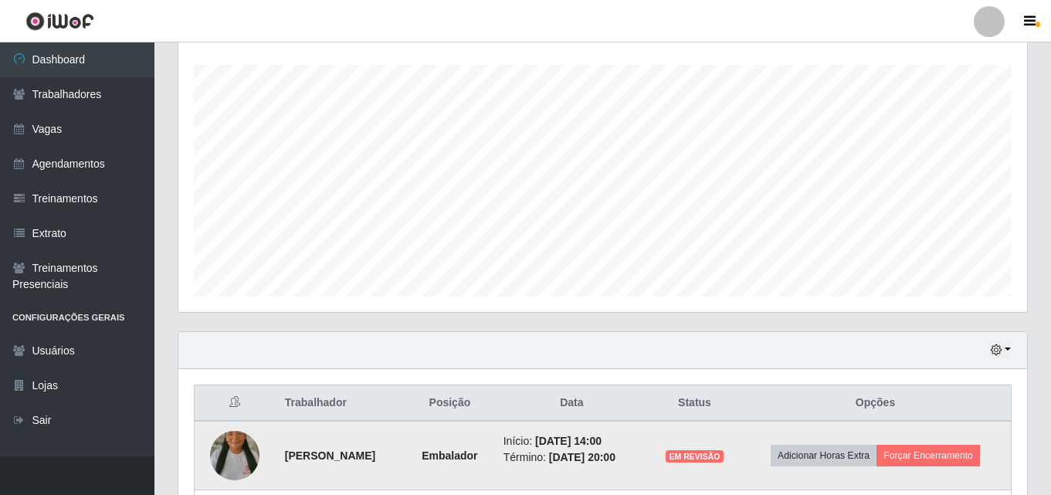
click at [927, 442] on td "Adicionar Horas Extra Forçar Encerramento" at bounding box center [876, 455] width 272 height 69
click at [939, 456] on button "Forçar Encerramento" at bounding box center [927, 456] width 103 height 22
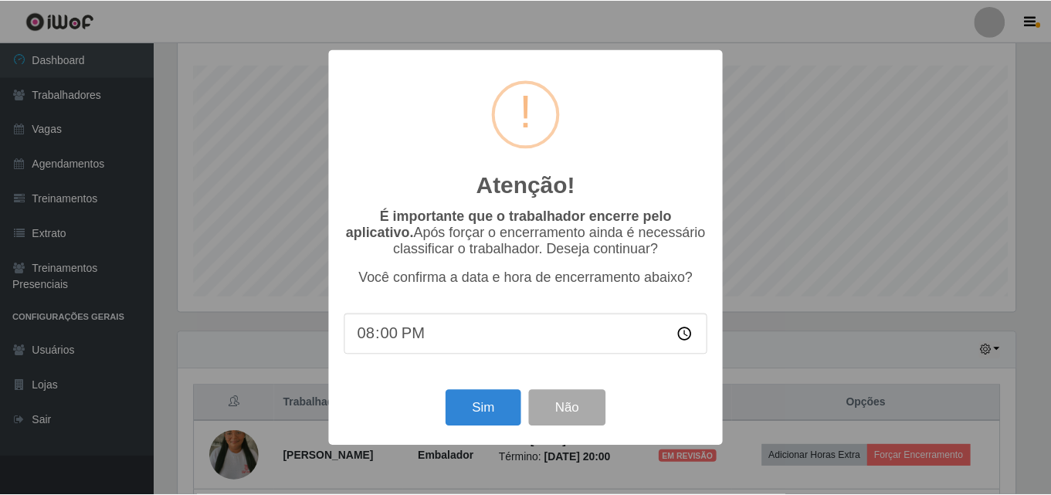
scroll to position [320, 841]
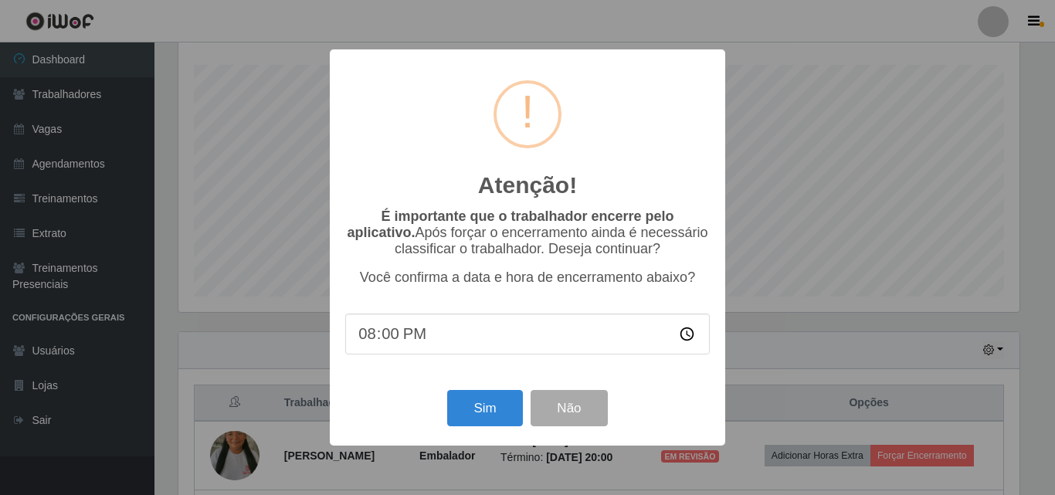
click at [526, 399] on div "Sim Não" at bounding box center [527, 408] width 364 height 44
click at [505, 400] on button "Sim" at bounding box center [484, 408] width 75 height 36
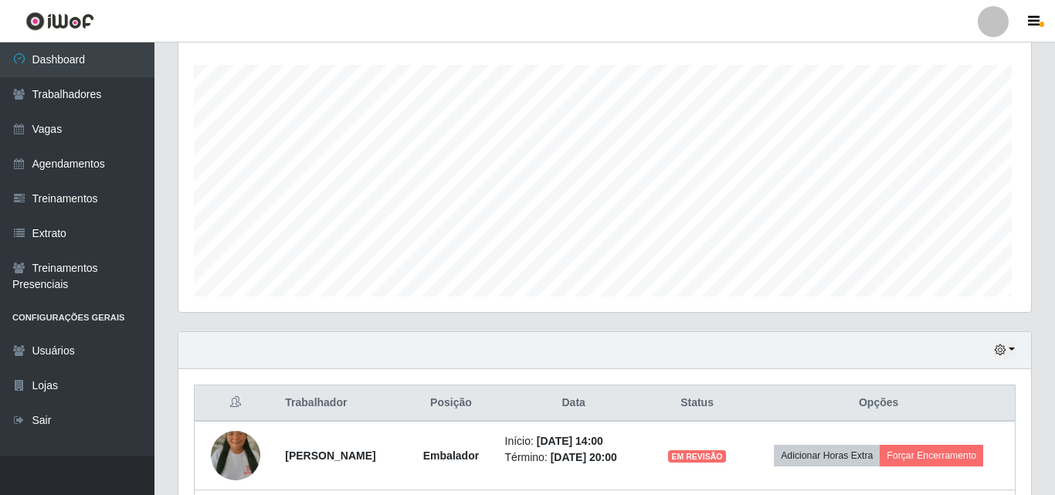
scroll to position [771873, 771352]
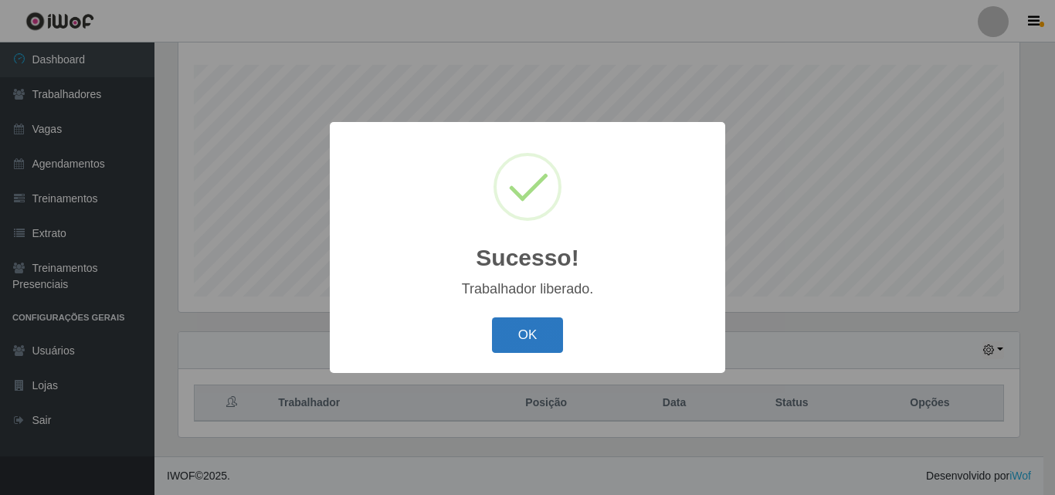
click at [528, 342] on button "OK" at bounding box center [528, 335] width 72 height 36
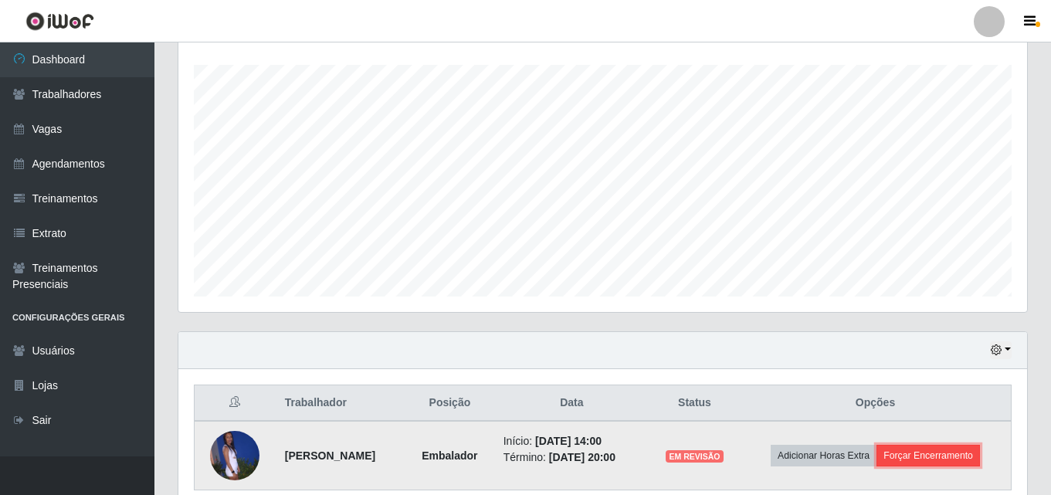
click at [928, 462] on button "Forçar Encerramento" at bounding box center [927, 456] width 103 height 22
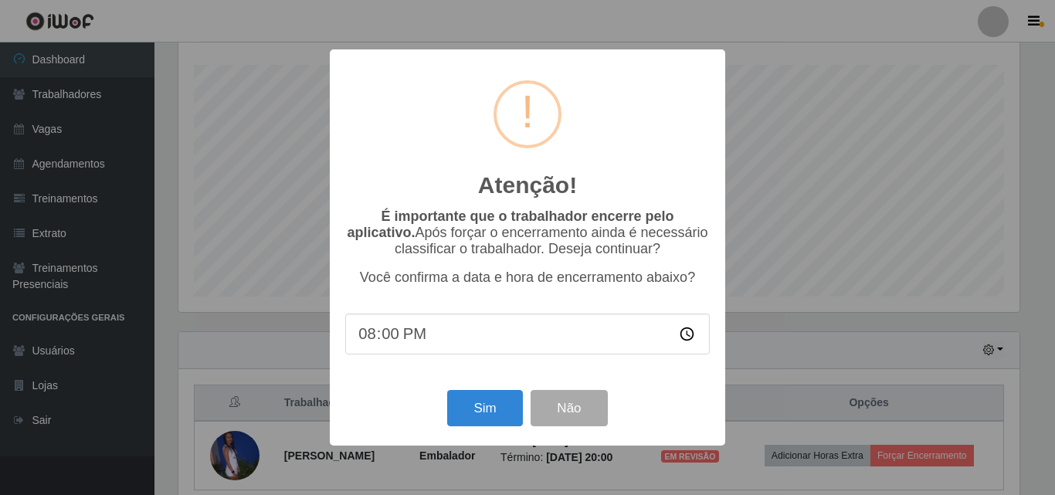
click at [443, 405] on div "Sim Não" at bounding box center [527, 408] width 364 height 44
click at [468, 410] on button "Sim" at bounding box center [484, 408] width 75 height 36
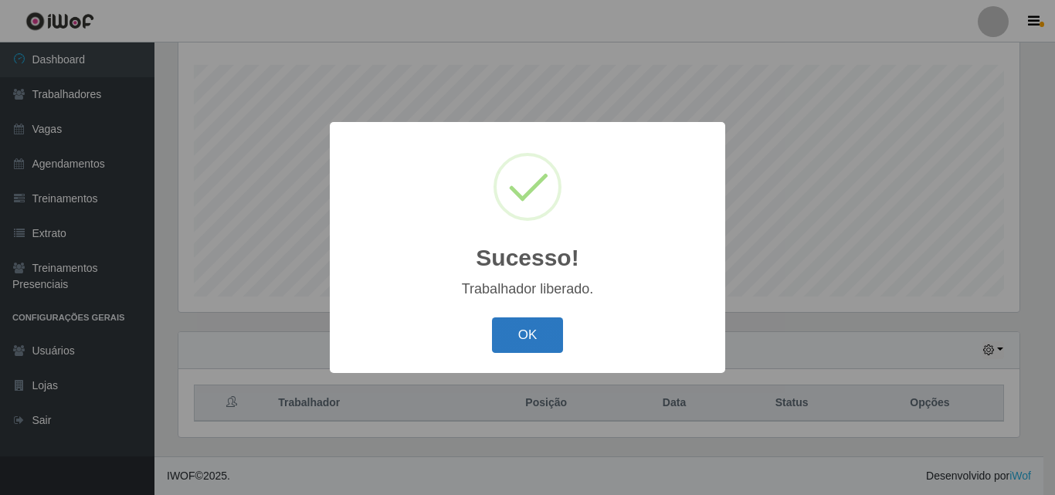
click at [514, 337] on button "OK" at bounding box center [528, 335] width 72 height 36
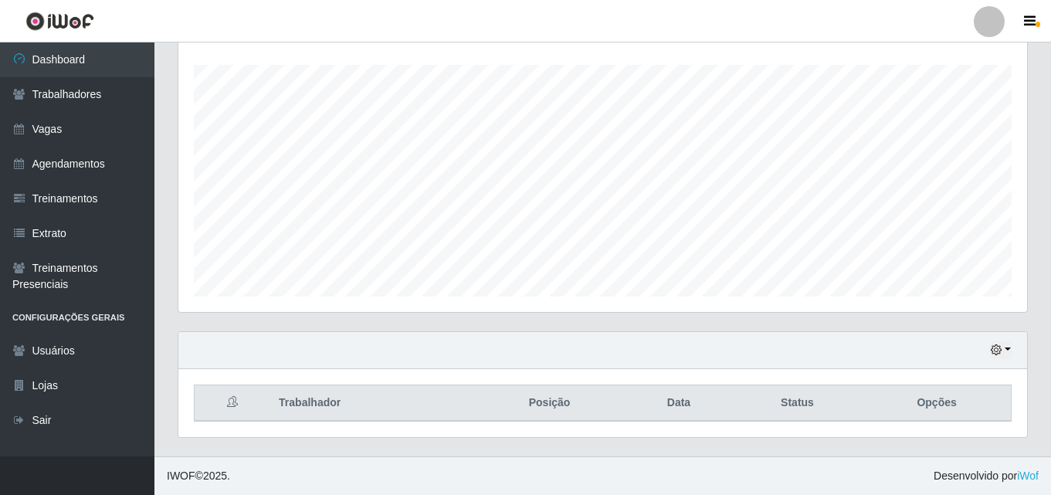
click at [988, 349] on div "Hoje 1 dia 3 dias 1 Semana Não encerrados" at bounding box center [602, 350] width 849 height 37
click at [1000, 360] on div "Hoje 1 dia 3 dias 1 Semana Não encerrados" at bounding box center [602, 350] width 849 height 37
click at [1000, 352] on icon "button" at bounding box center [996, 349] width 11 height 11
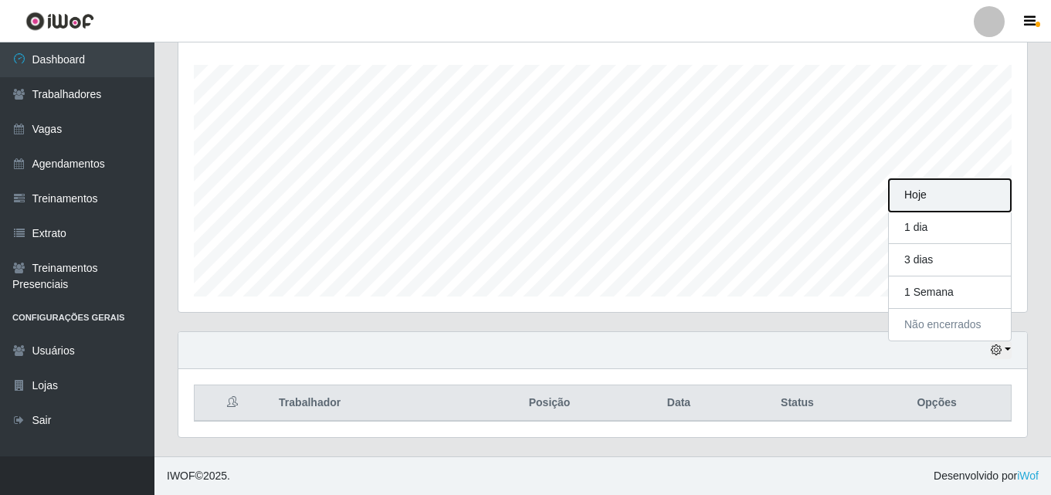
click at [918, 206] on button "Hoje" at bounding box center [950, 195] width 122 height 32
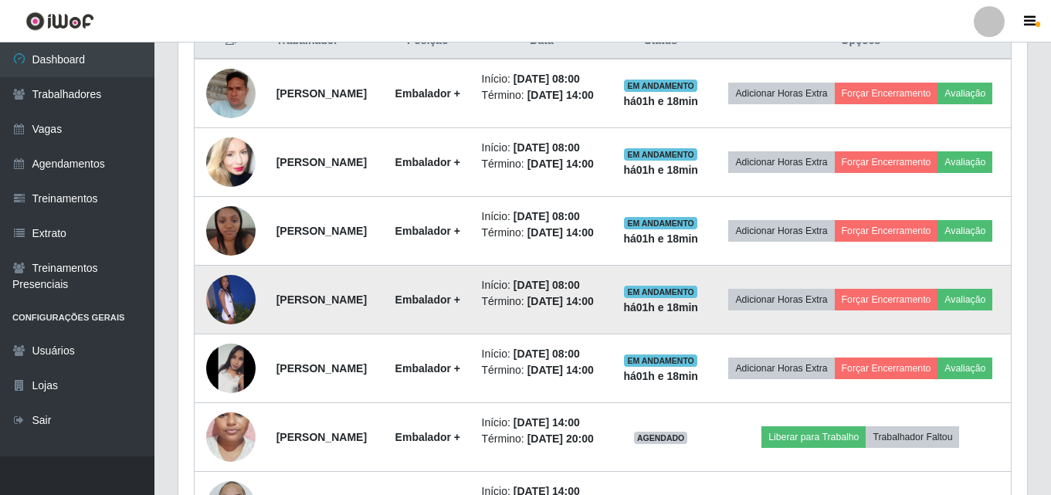
scroll to position [541, 0]
